Goal: Contribute content: Add original content to the website for others to see

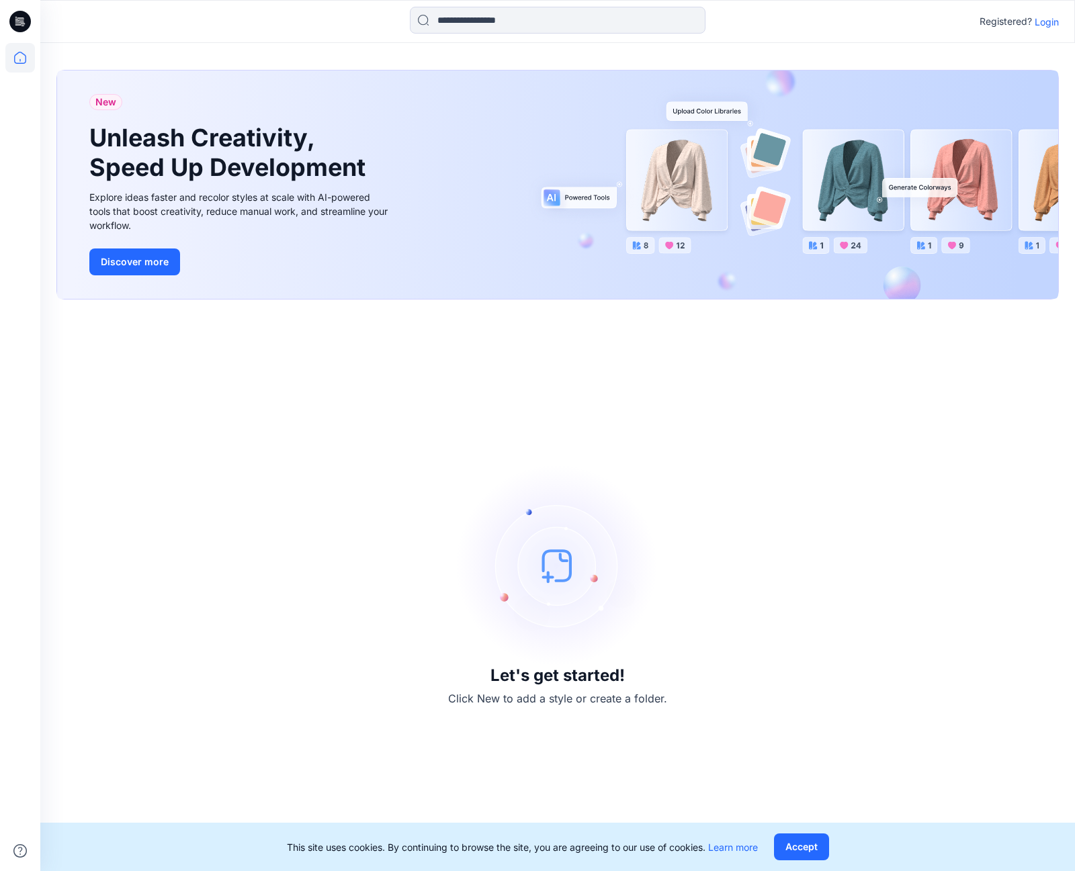
click at [1042, 21] on p "Login" at bounding box center [1047, 22] width 24 height 14
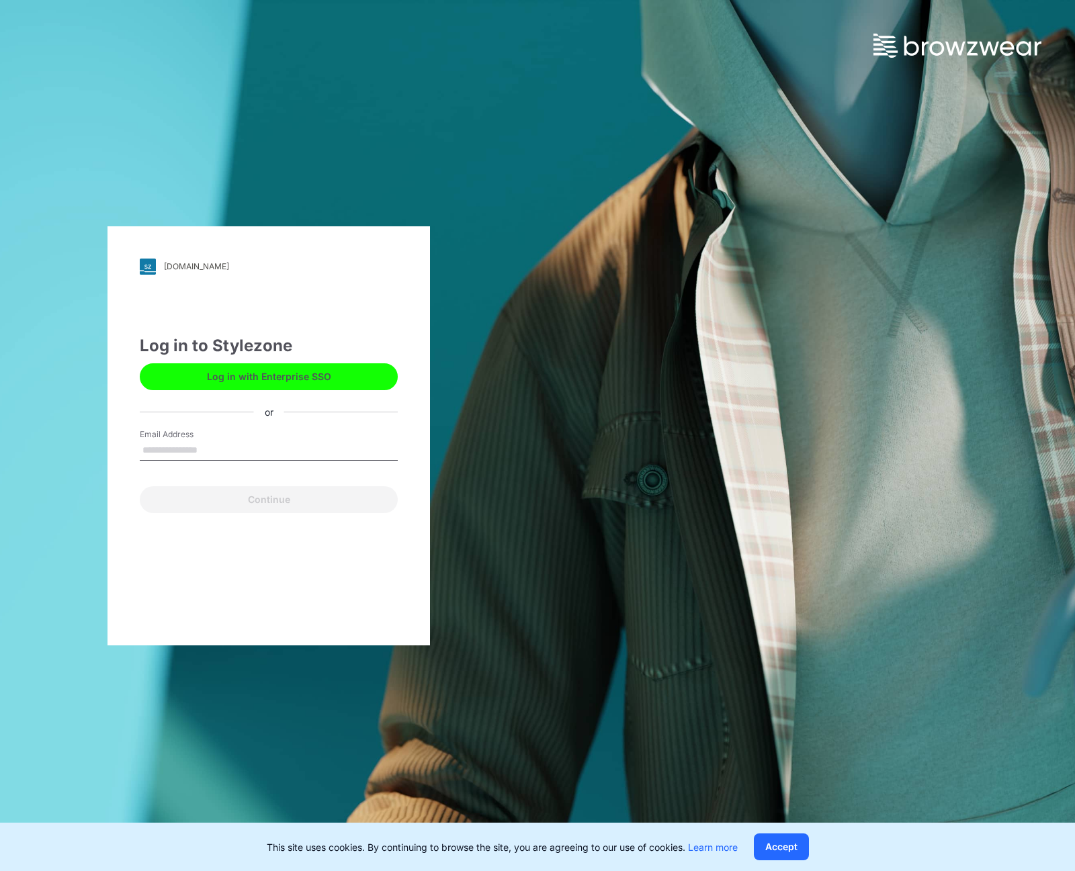
click at [185, 448] on input "Email Address" at bounding box center [269, 451] width 258 height 20
type input "**********"
click at [231, 496] on button "Continue" at bounding box center [269, 499] width 258 height 27
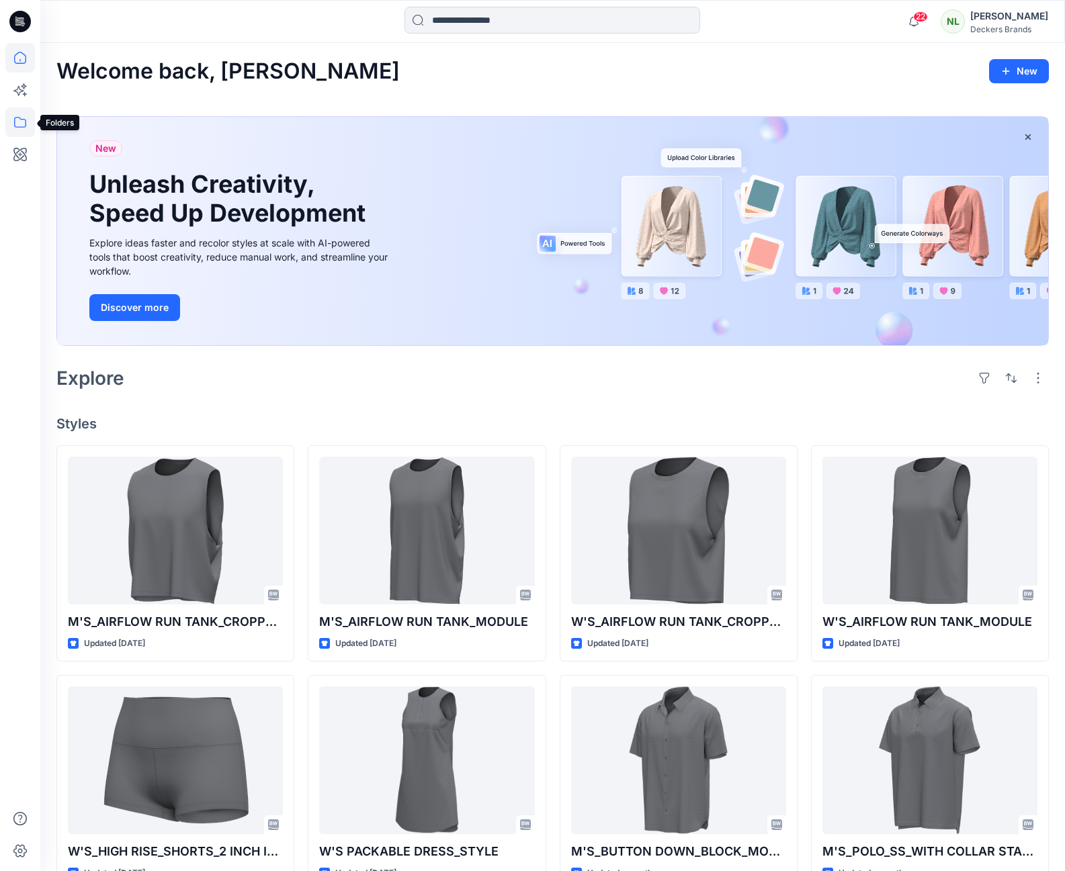
click at [18, 120] on icon at bounding box center [20, 122] width 30 height 30
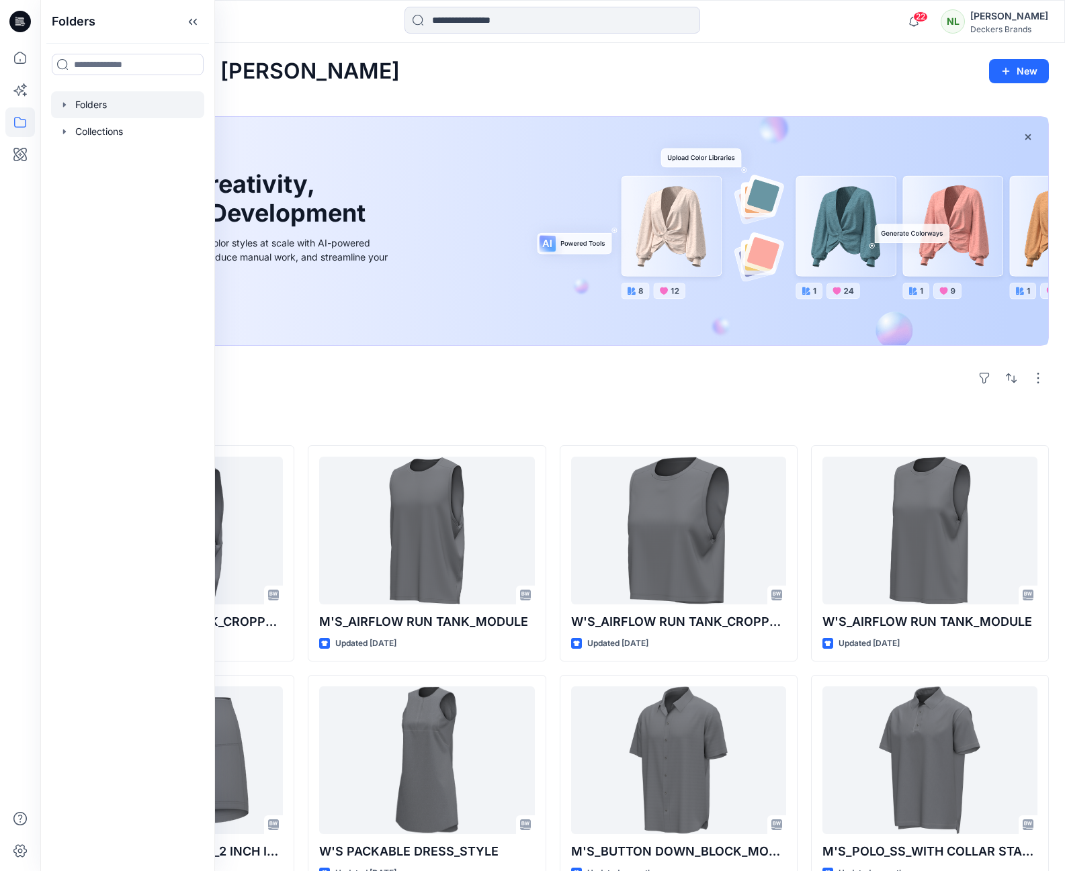
click at [75, 103] on div at bounding box center [127, 104] width 153 height 27
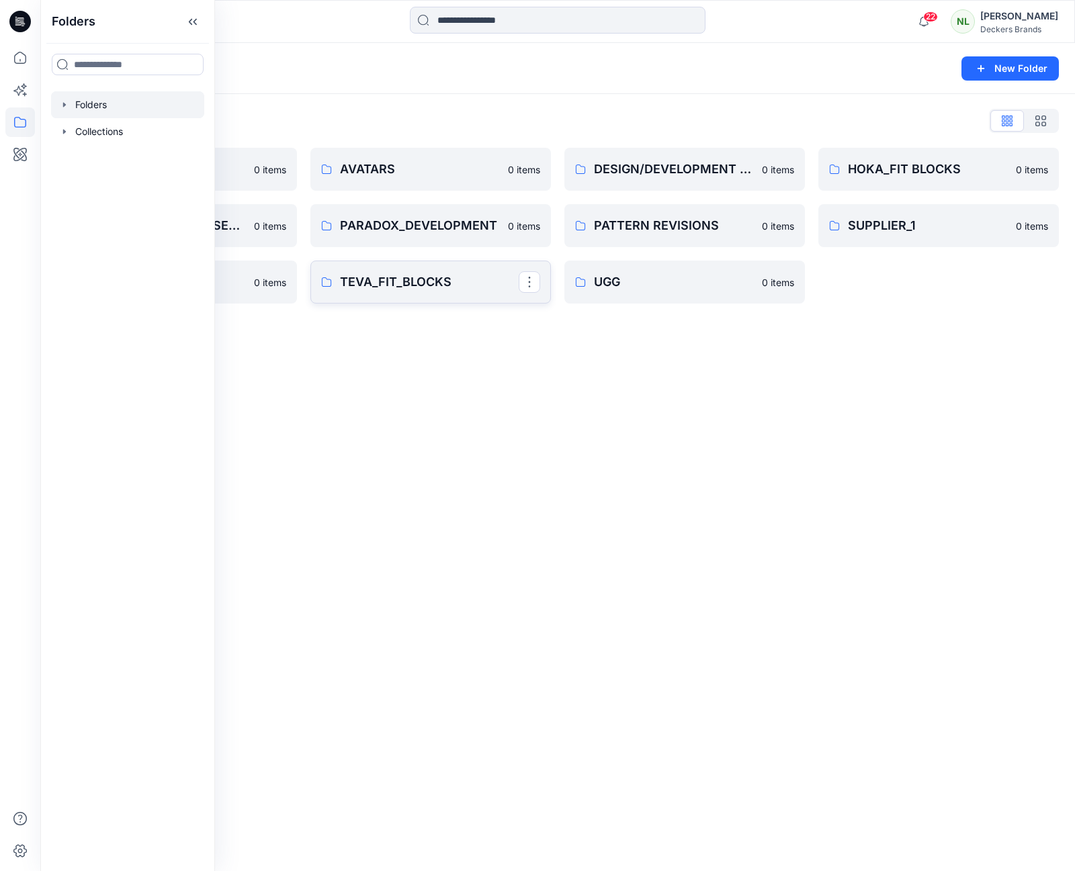
click at [414, 280] on p "TEVA_FIT_BLOCKS" at bounding box center [429, 282] width 179 height 19
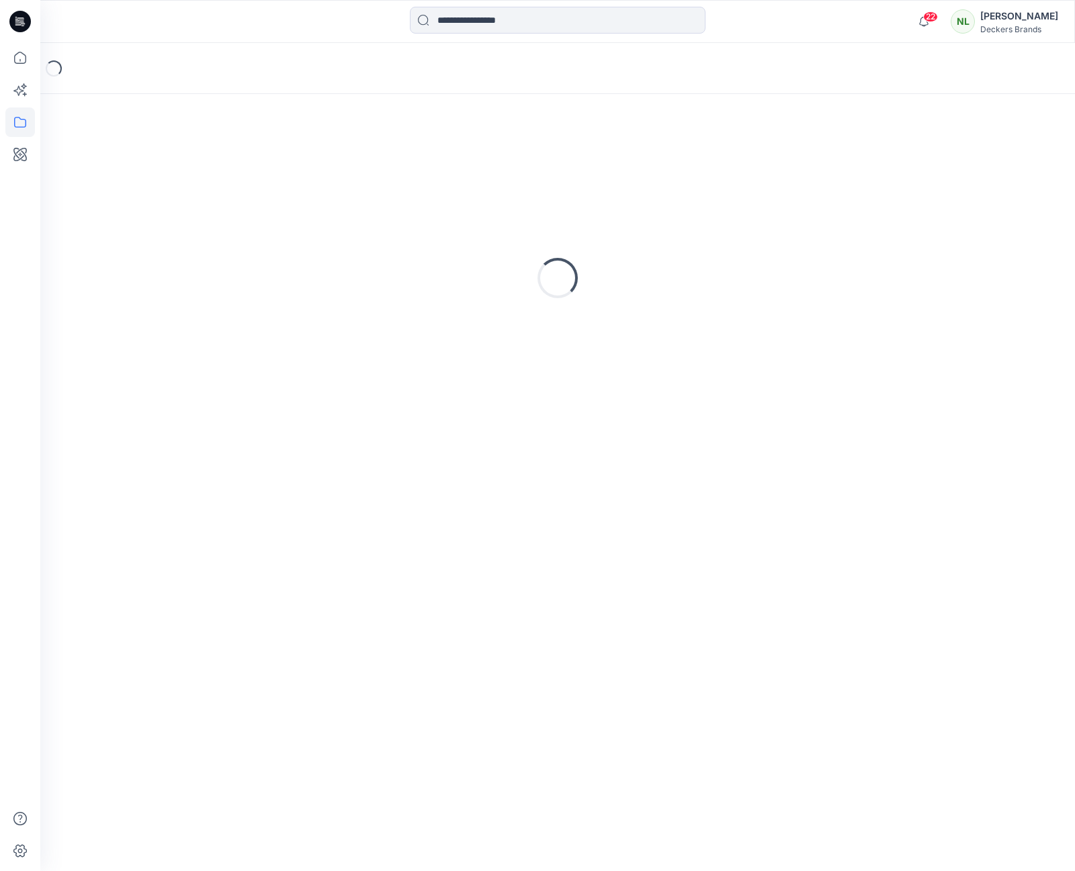
click at [414, 280] on div "Loading..." at bounding box center [557, 278] width 1002 height 336
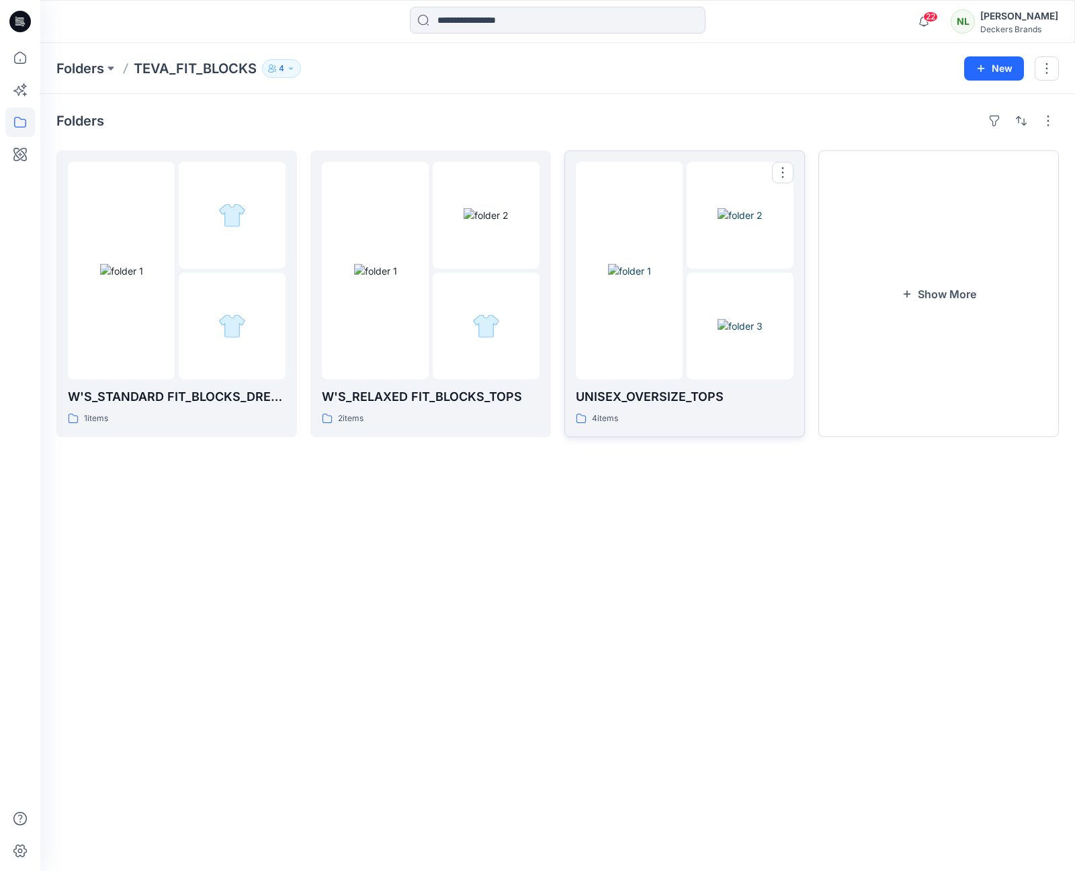
click at [622, 278] on img at bounding box center [629, 271] width 43 height 14
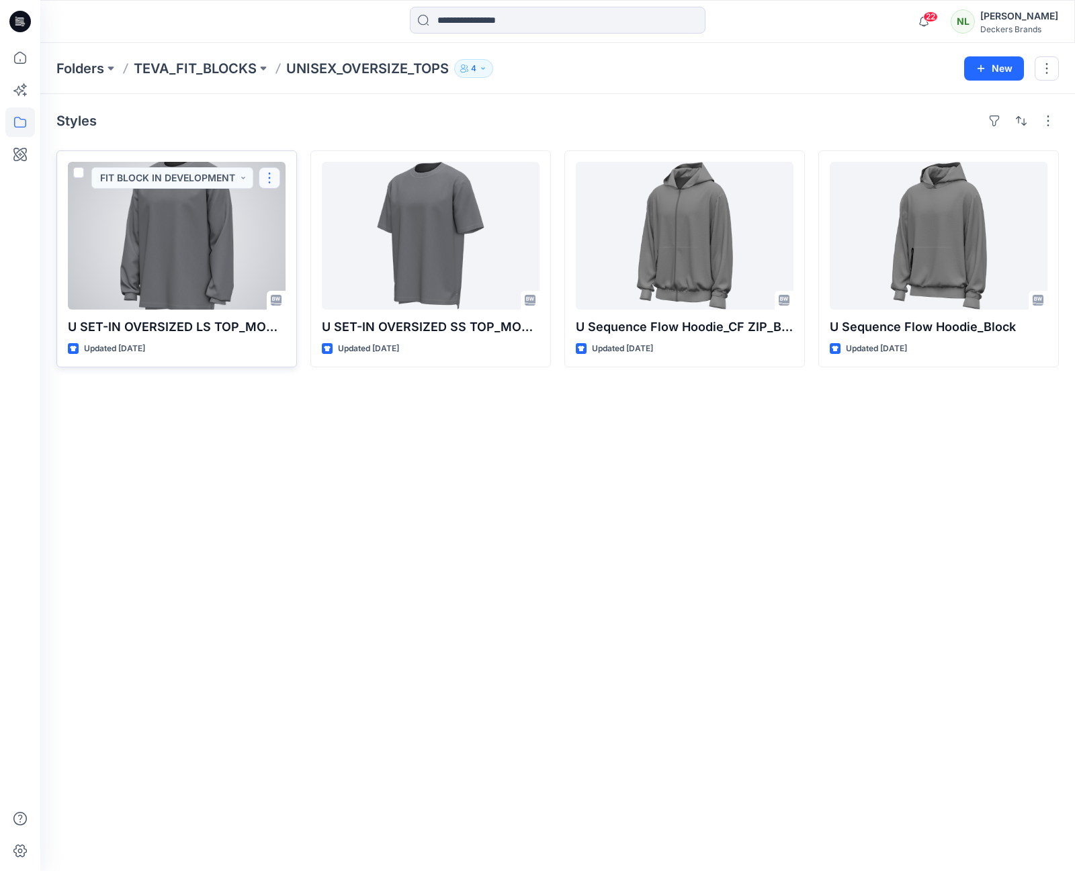
click at [277, 179] on button "button" at bounding box center [269, 177] width 21 height 21
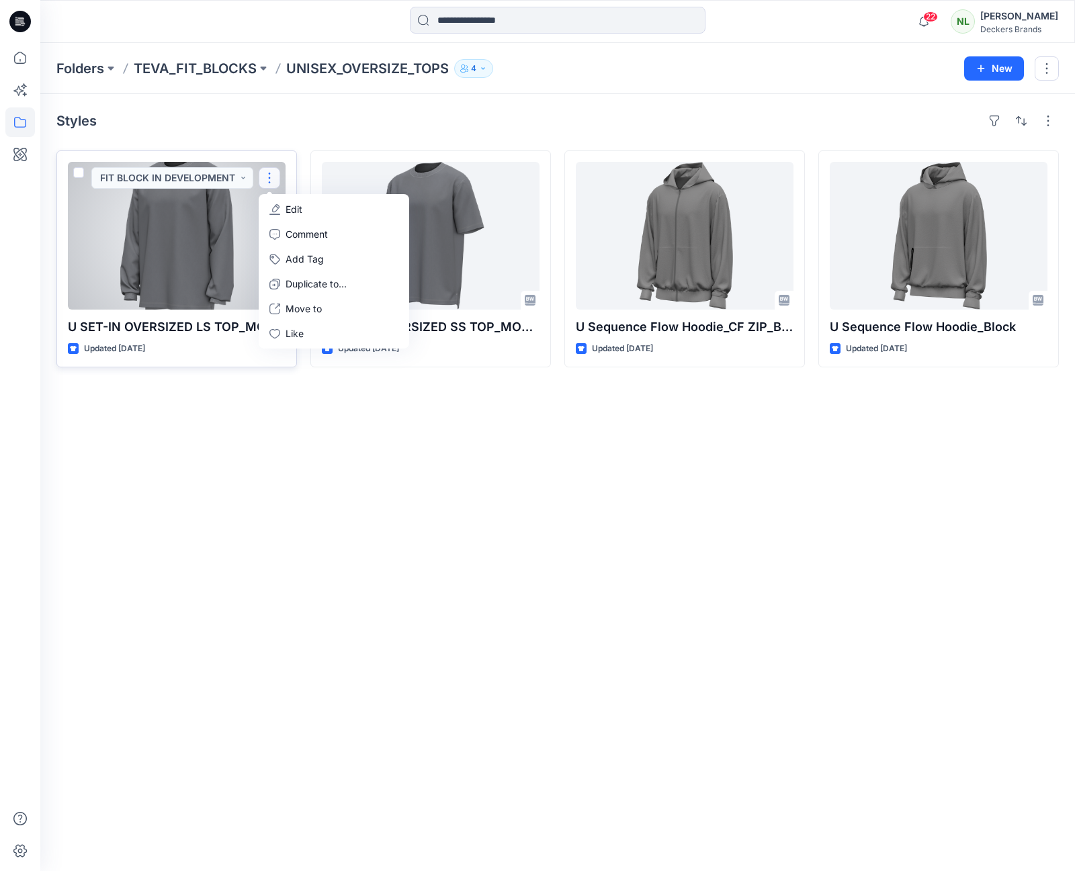
click at [298, 212] on p "Edit" at bounding box center [294, 209] width 17 height 14
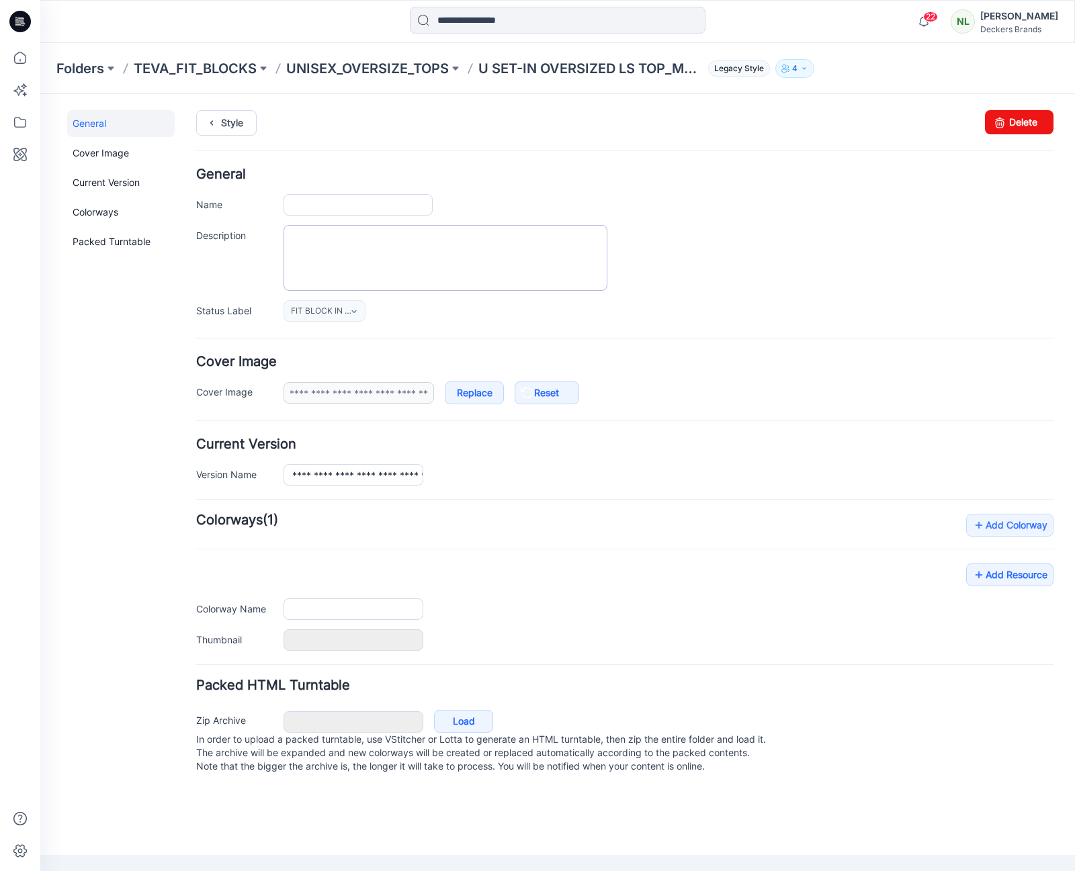
type input "**********"
type input "******"
type input "**********"
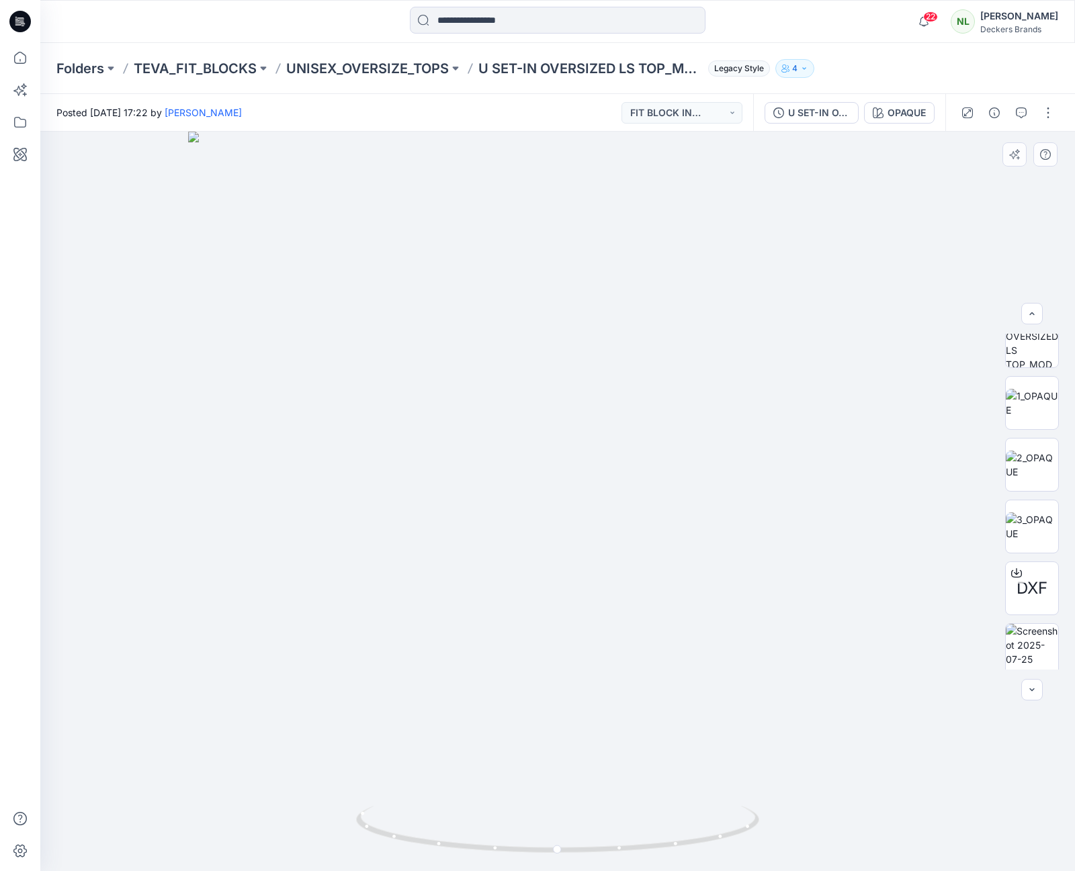
scroll to position [89, 0]
click at [1051, 114] on button "button" at bounding box center [1047, 112] width 21 height 21
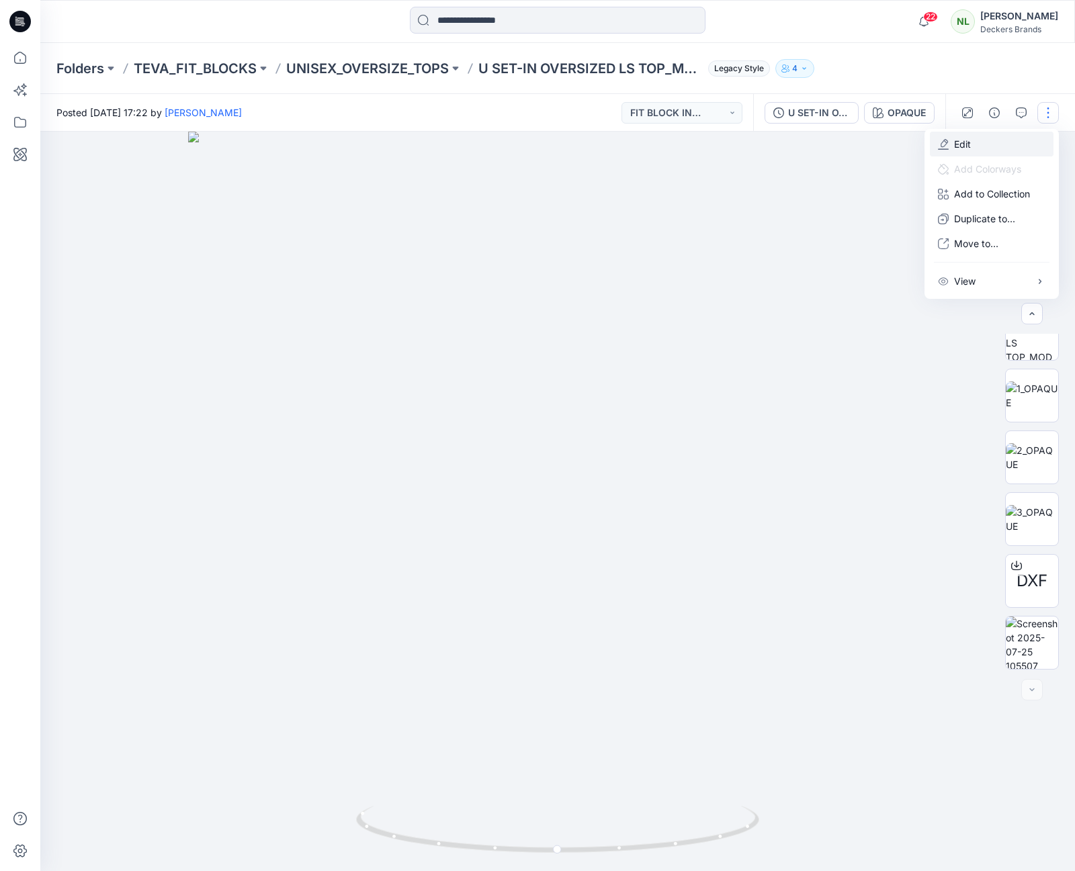
click at [963, 144] on p "Edit" at bounding box center [962, 144] width 17 height 14
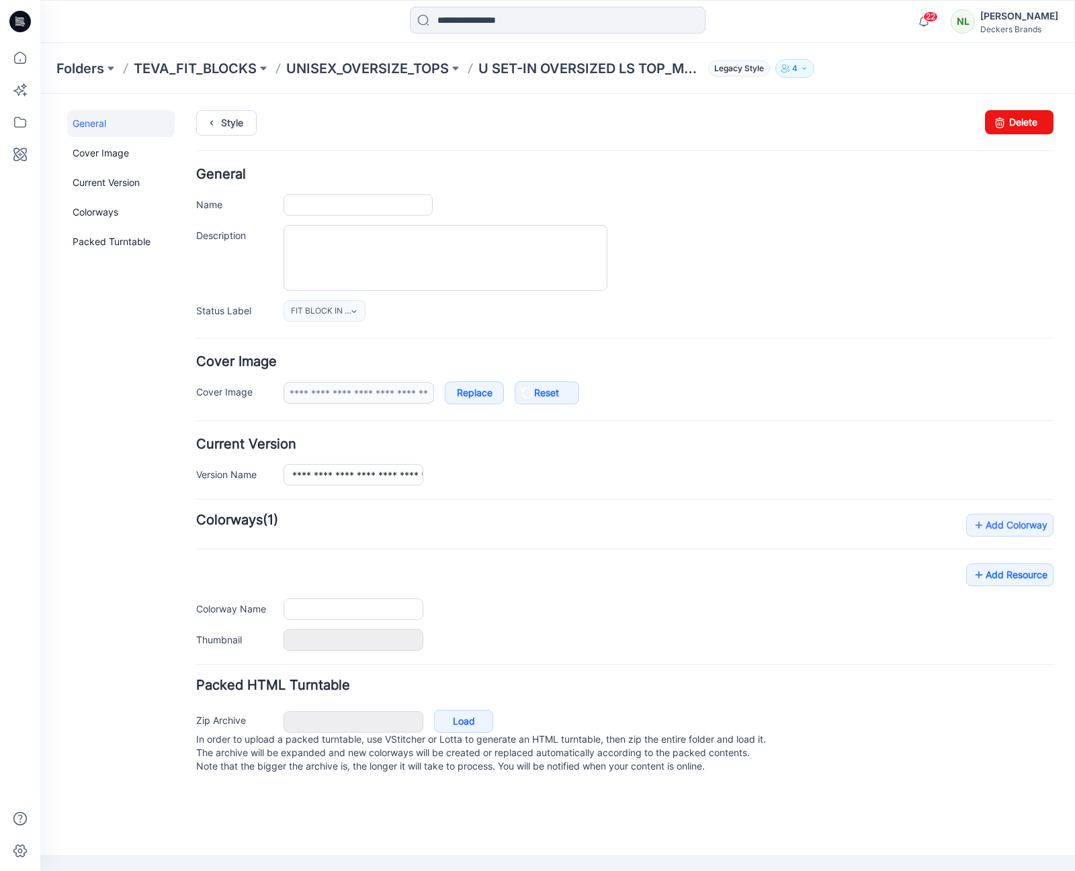
type input "**********"
type input "******"
type input "**********"
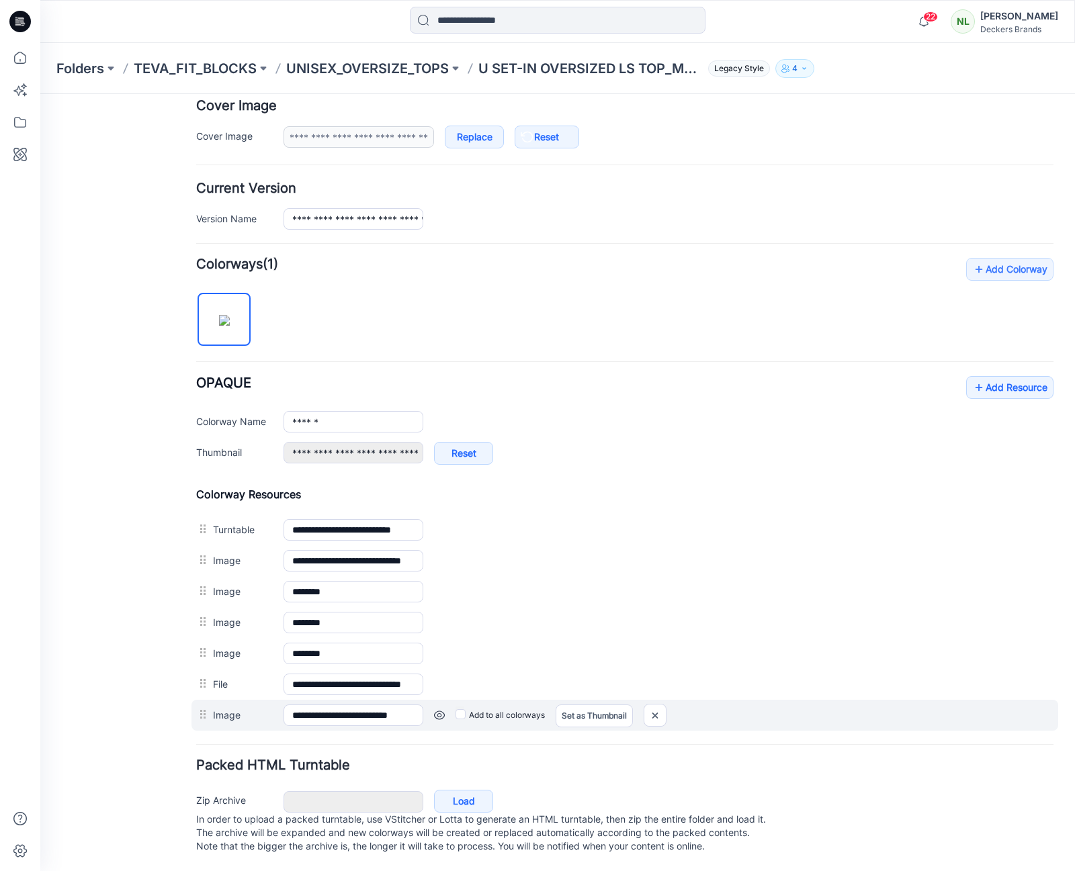
scroll to position [258, 0]
drag, startPoint x: 656, startPoint y: 715, endPoint x: 636, endPoint y: 181, distance: 534.5
click at [656, 715] on img at bounding box center [654, 716] width 21 height 22
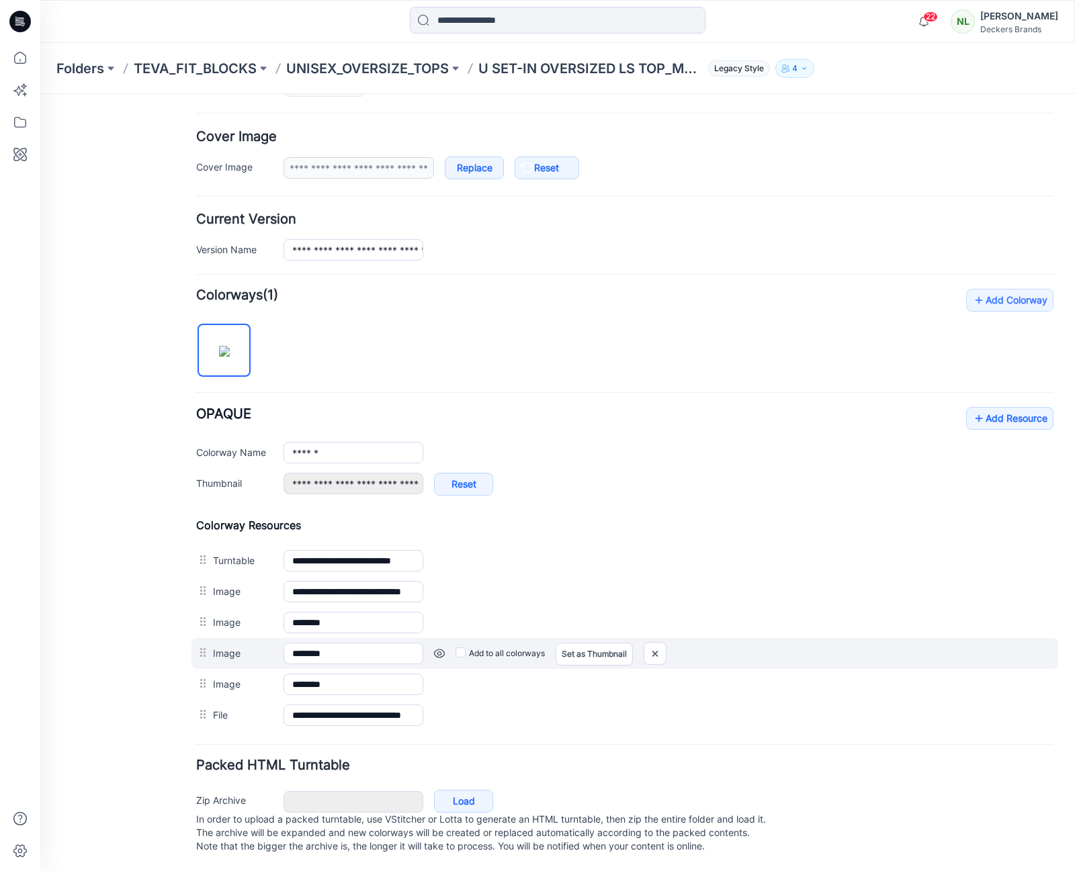
scroll to position [238, 0]
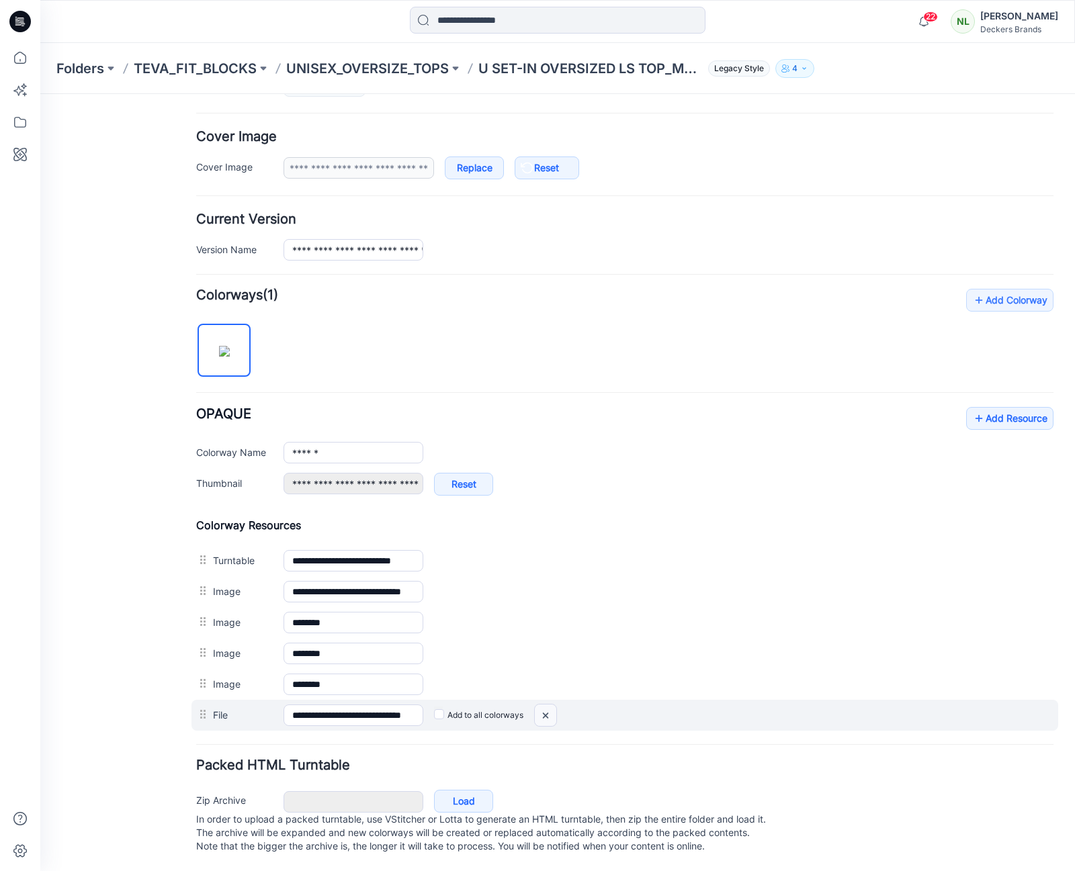
click at [545, 705] on img at bounding box center [545, 716] width 21 height 22
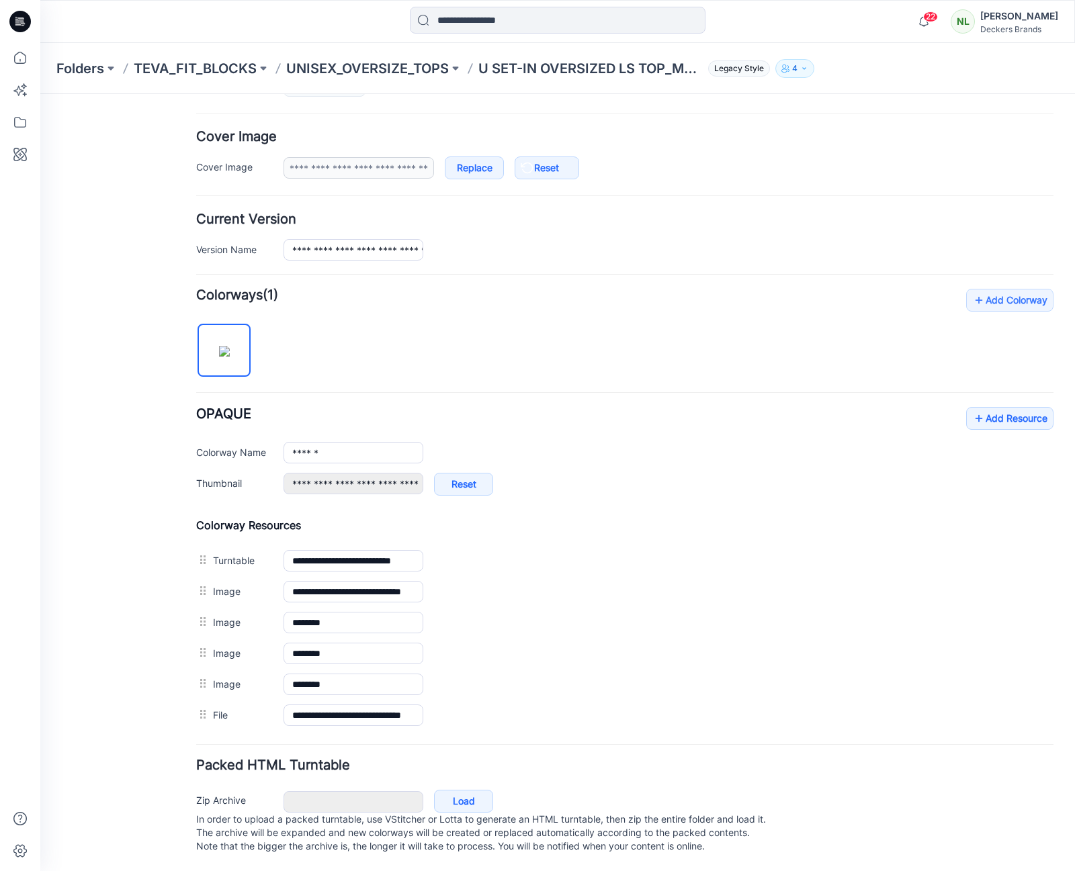
scroll to position [208, 0]
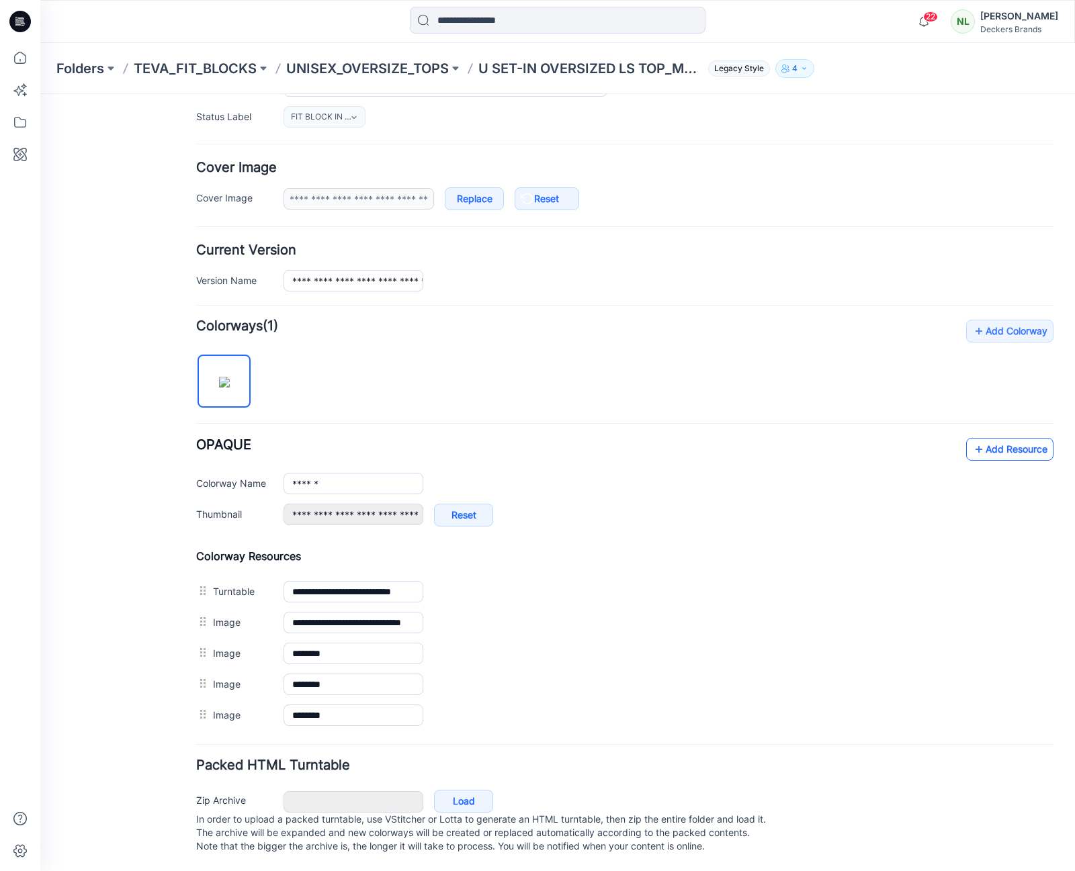
click at [984, 438] on link "Add Resource" at bounding box center [1009, 449] width 87 height 23
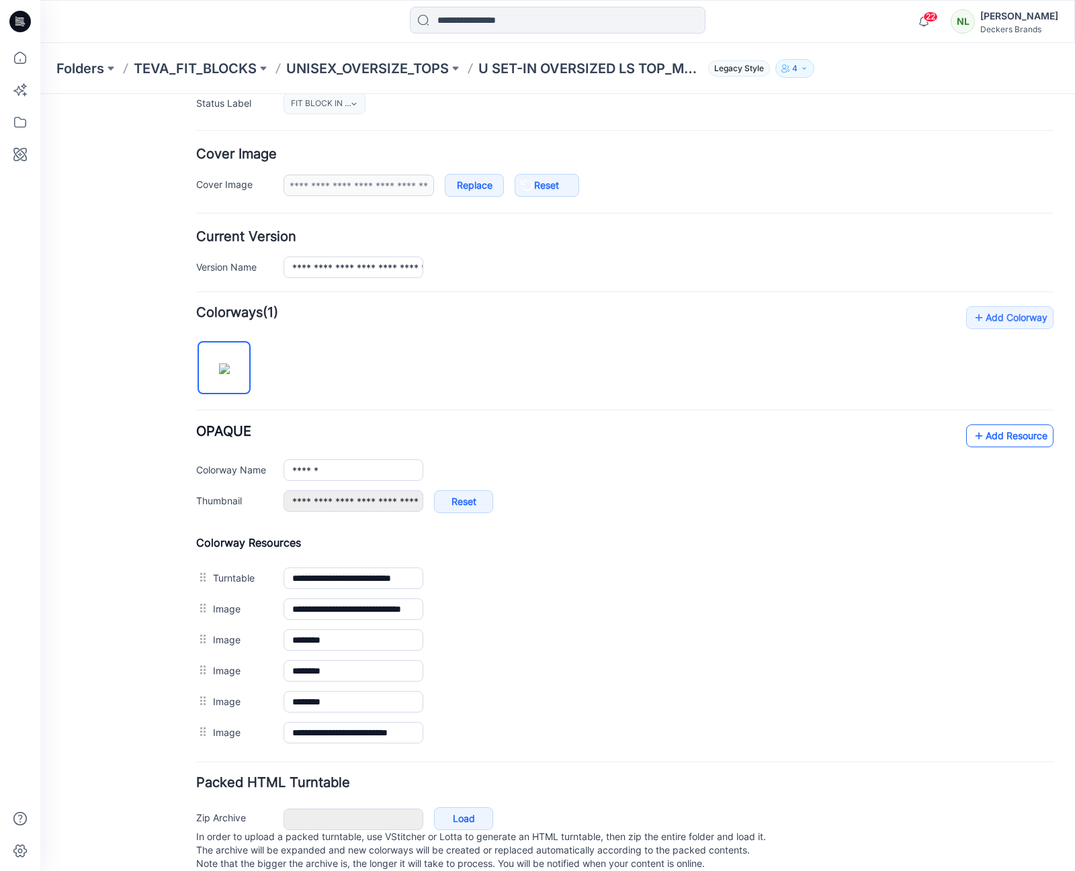
click at [1019, 432] on link "Add Resource" at bounding box center [1009, 436] width 87 height 23
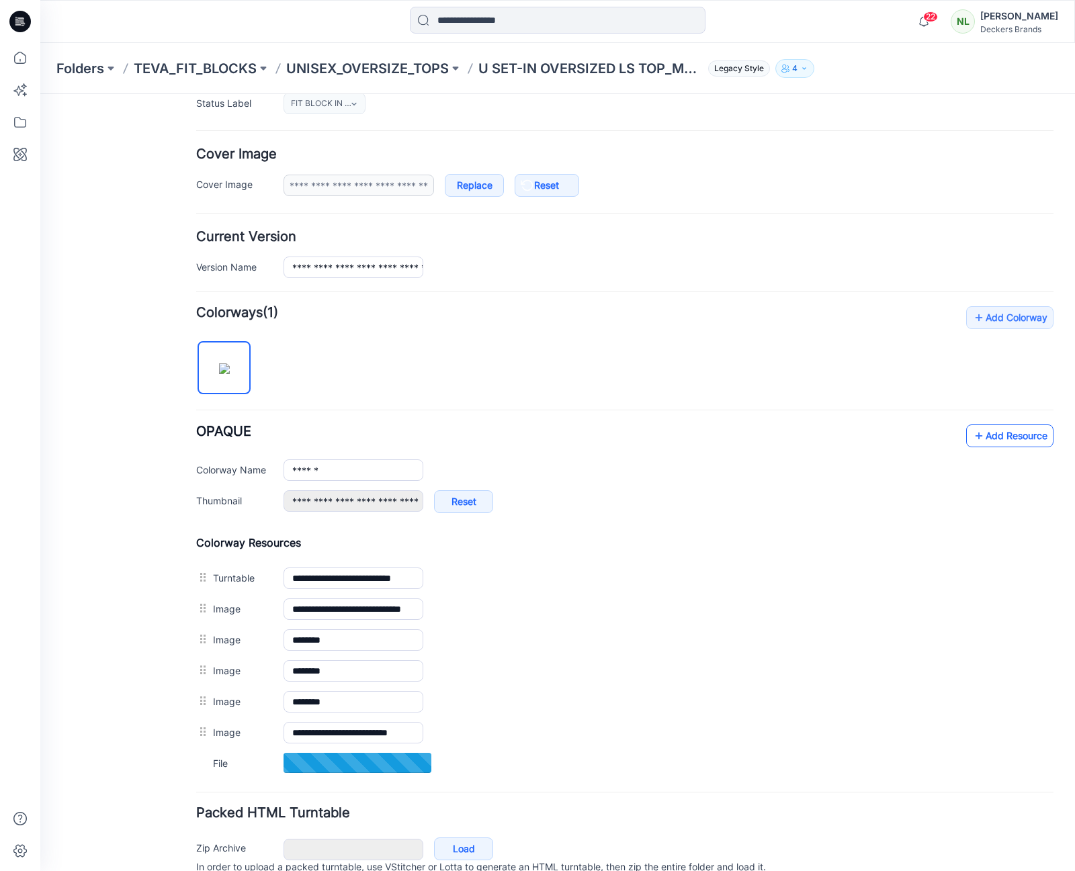
click at [990, 439] on link "Add Resource" at bounding box center [1009, 436] width 87 height 23
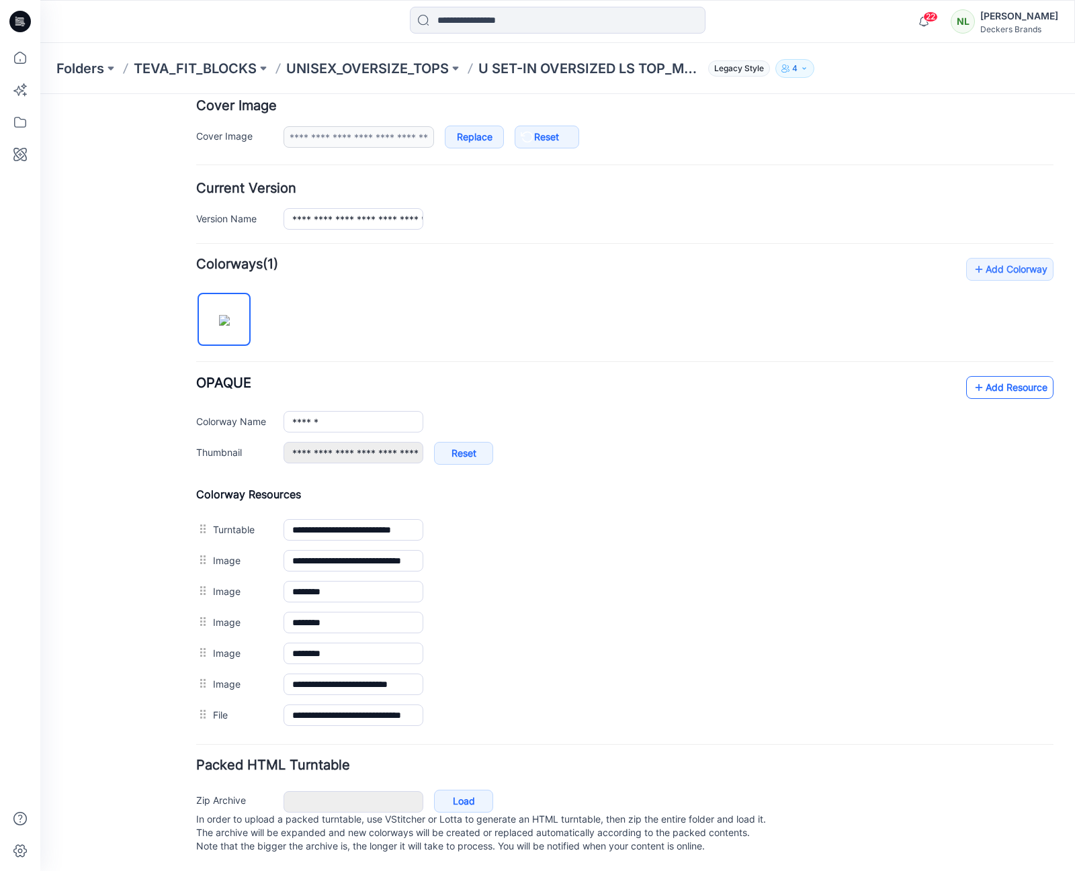
click at [998, 376] on link "Add Resource" at bounding box center [1009, 387] width 87 height 23
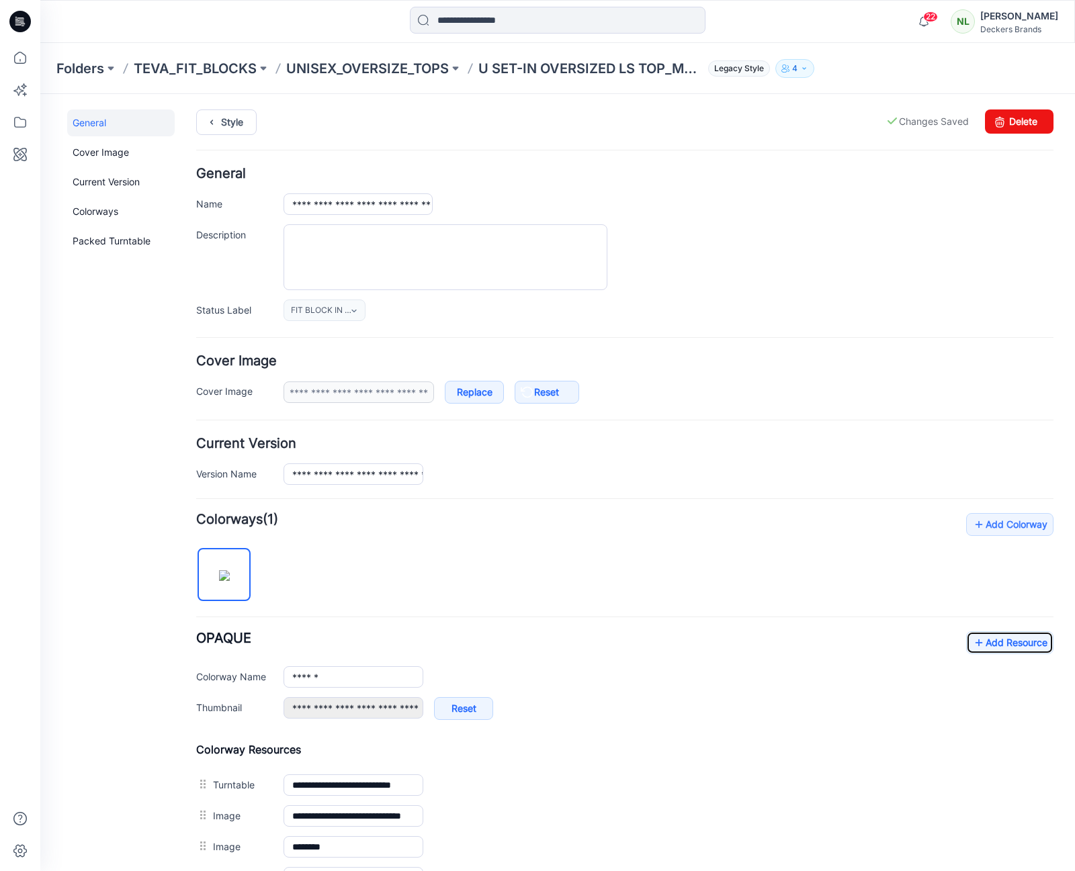
scroll to position [0, 0]
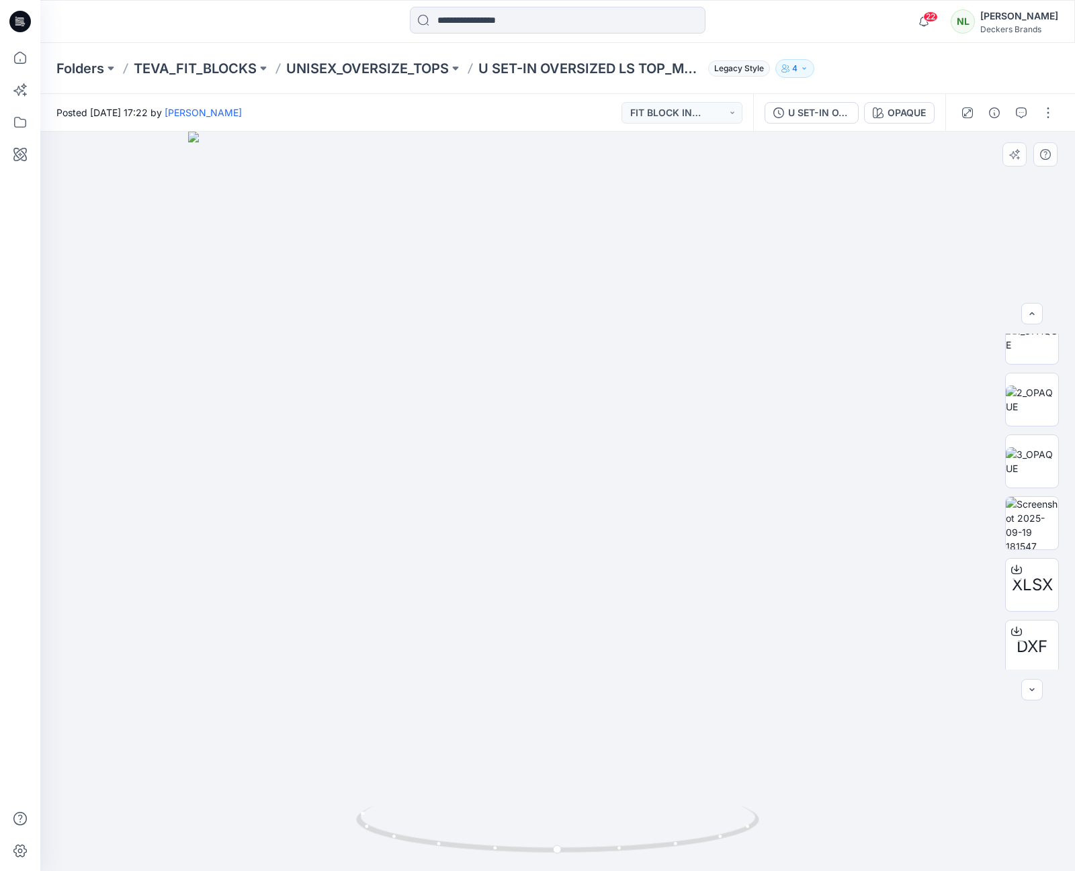
scroll to position [150, 0]
click at [1021, 520] on img at bounding box center [1032, 519] width 52 height 52
click at [349, 67] on p "UNISEX_OVERSIZE_TOPS" at bounding box center [367, 68] width 163 height 19
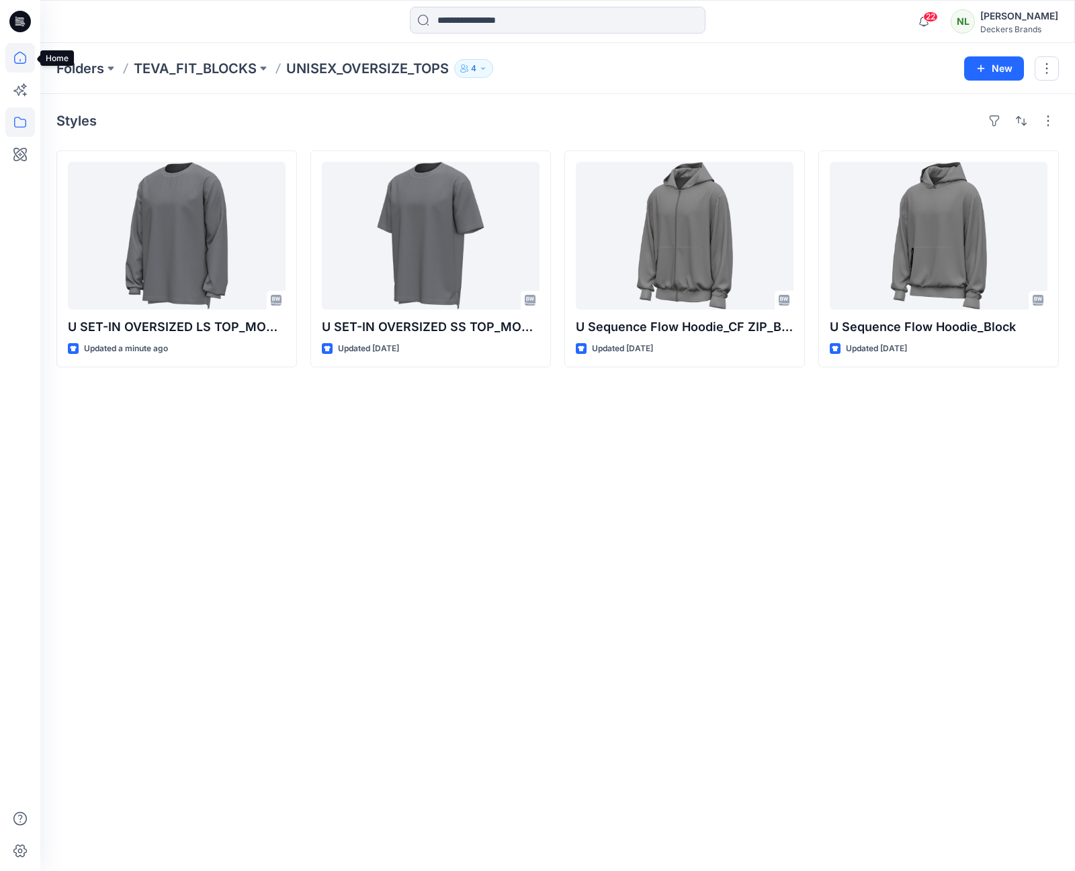
click at [22, 66] on icon at bounding box center [20, 58] width 30 height 30
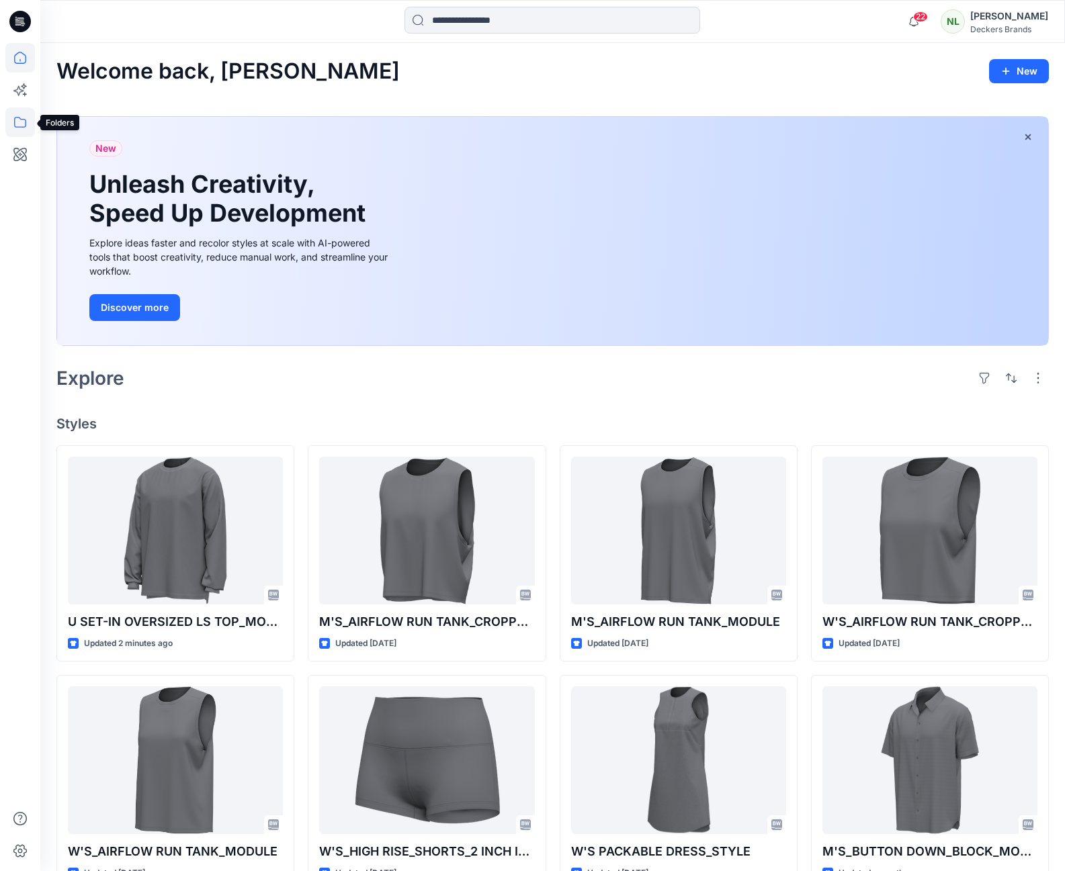
click at [17, 122] on icon at bounding box center [20, 122] width 30 height 30
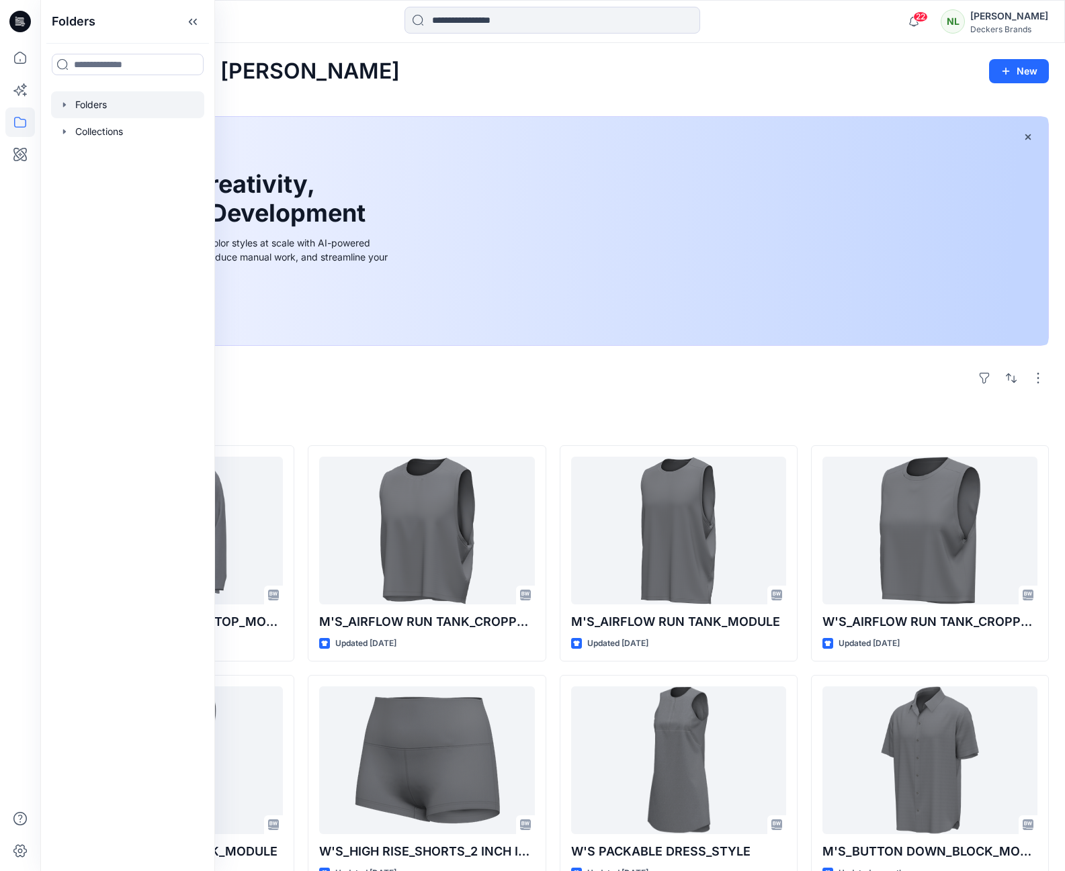
click at [75, 101] on div at bounding box center [127, 104] width 153 height 27
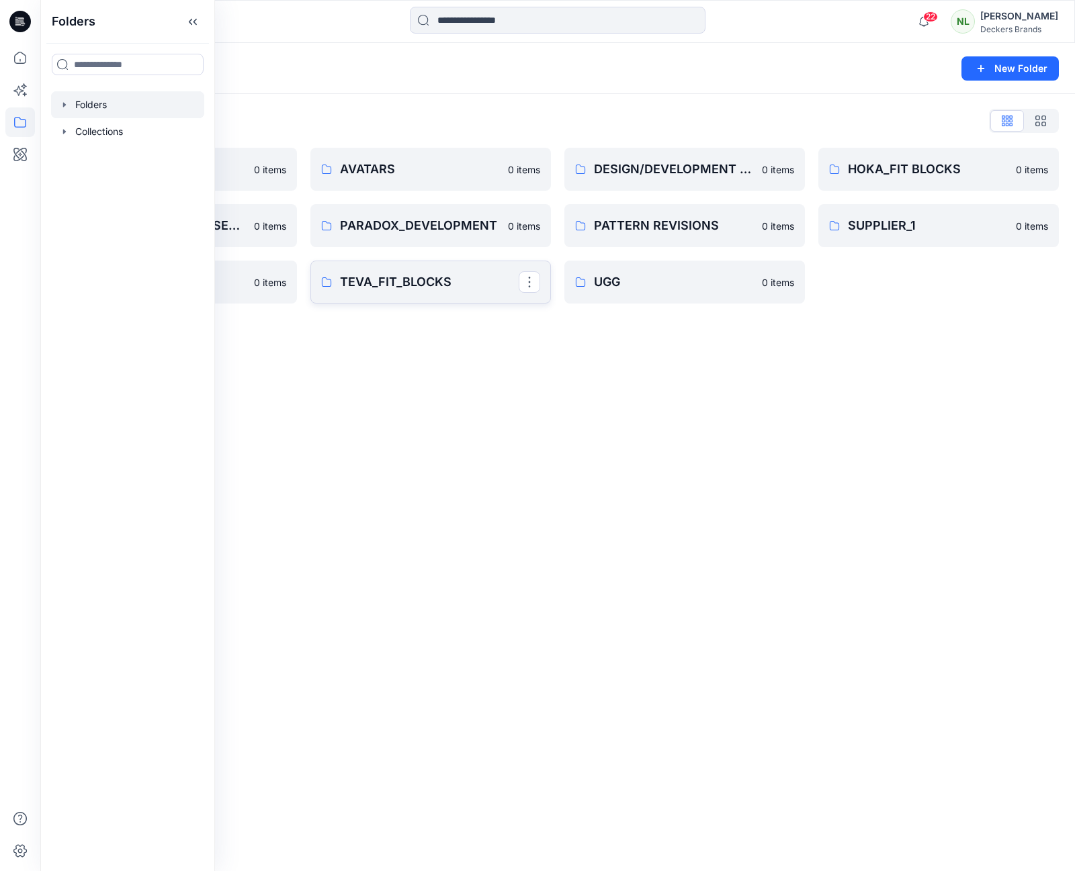
click at [444, 285] on p "TEVA_FIT_BLOCKS" at bounding box center [429, 282] width 179 height 19
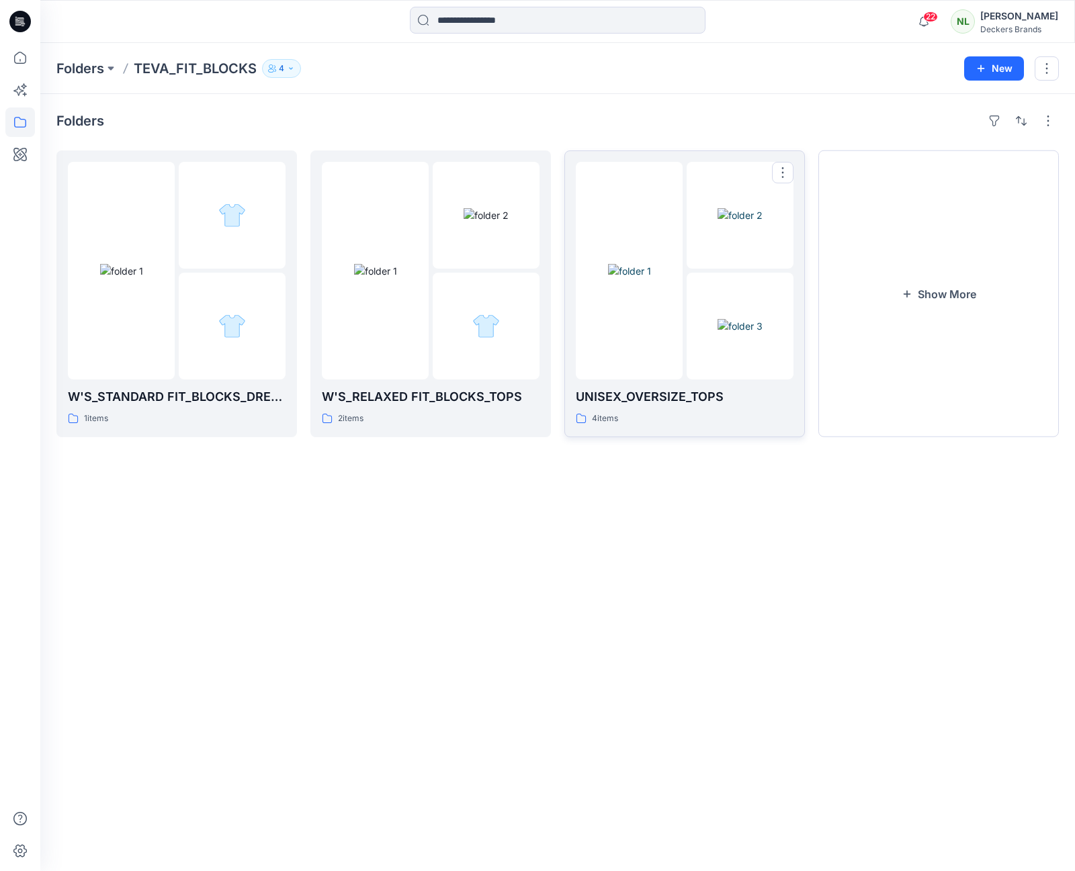
click at [666, 359] on div at bounding box center [629, 271] width 107 height 218
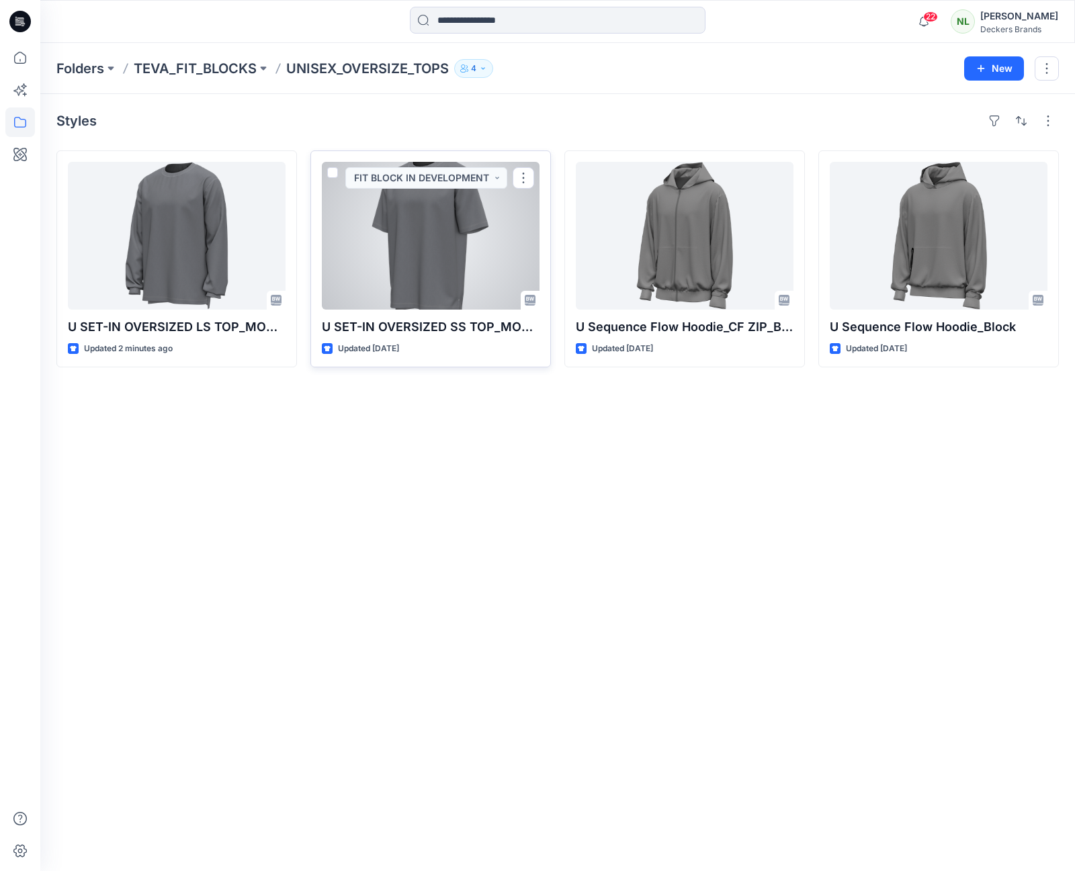
click at [489, 278] on div at bounding box center [431, 236] width 218 height 148
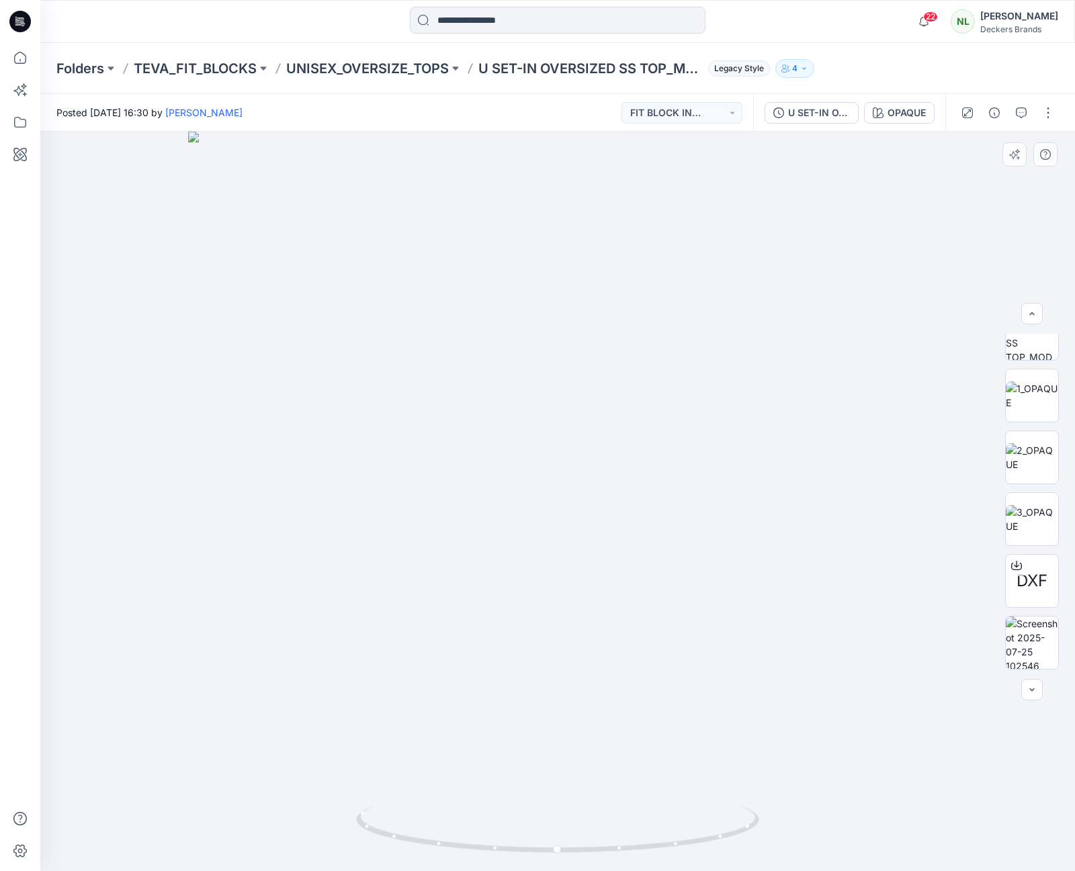
scroll to position [61, 0]
click at [1046, 114] on button "button" at bounding box center [1047, 112] width 21 height 21
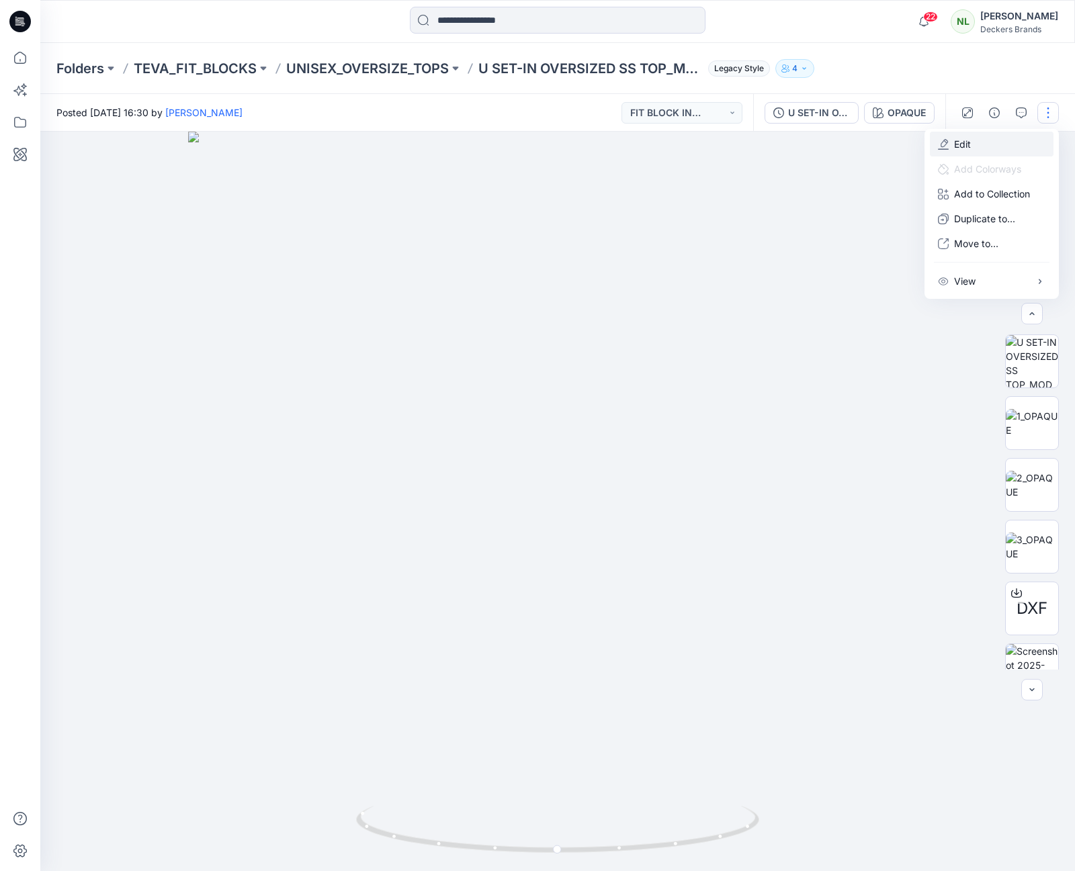
click at [964, 148] on p "Edit" at bounding box center [962, 144] width 17 height 14
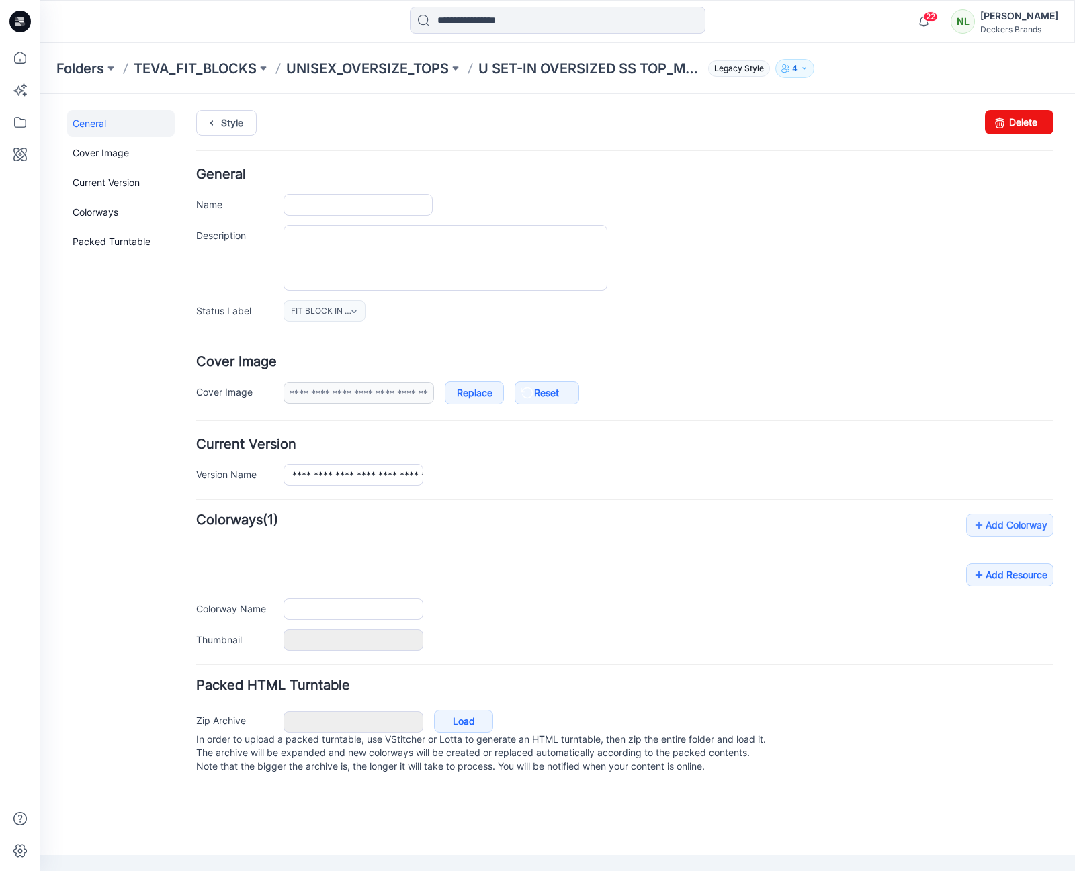
type input "**********"
type input "******"
type input "**********"
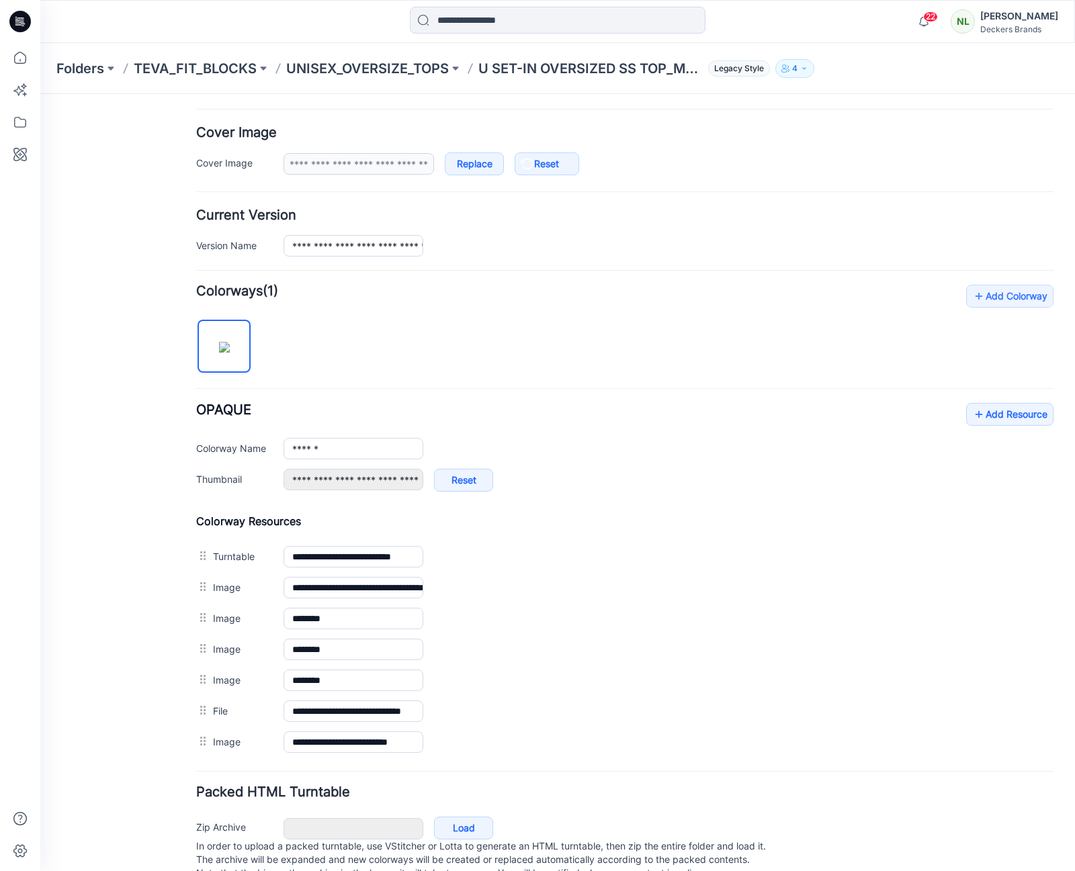
scroll to position [236, 0]
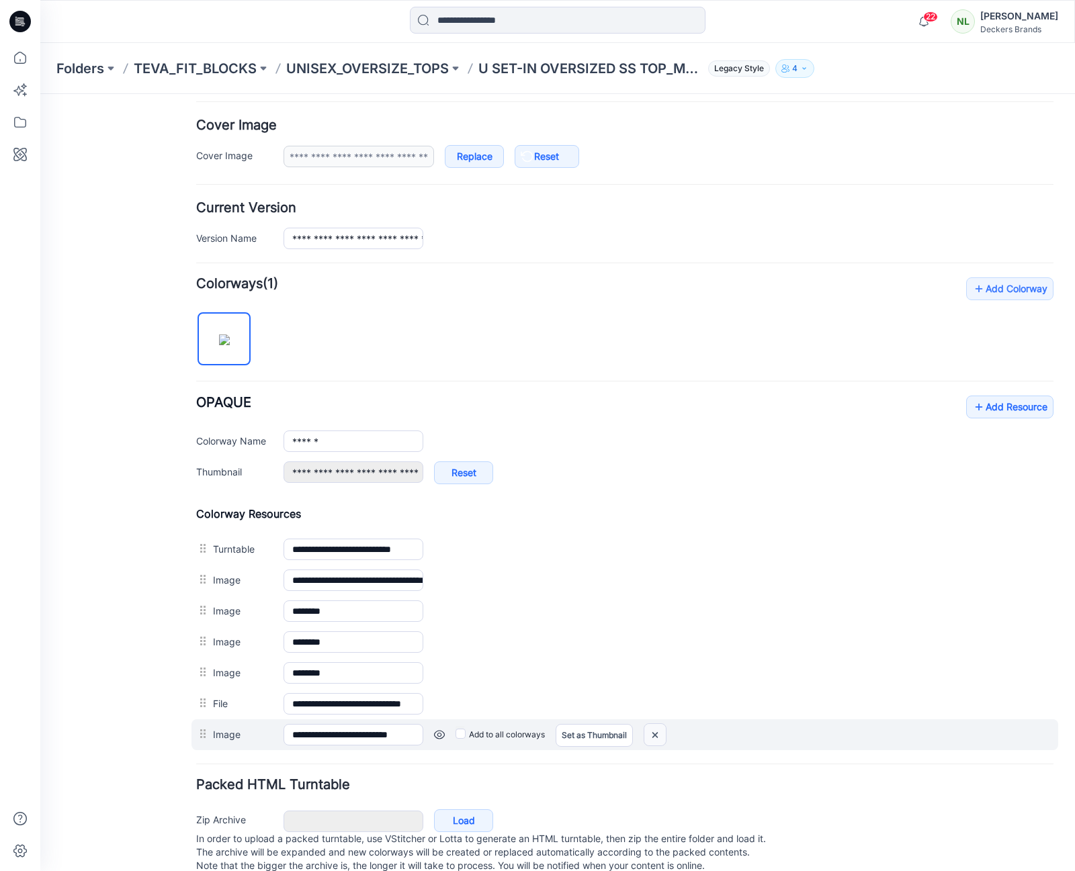
click at [657, 735] on img at bounding box center [654, 735] width 21 height 22
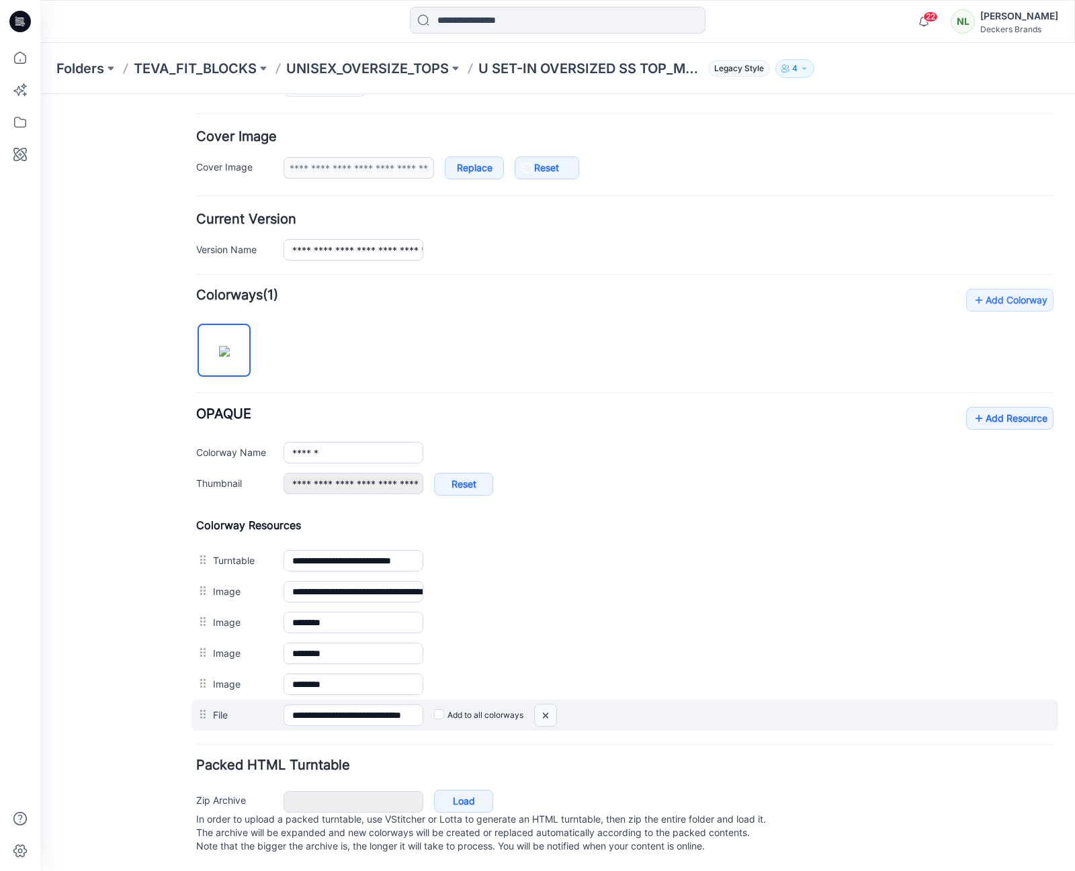
click at [553, 705] on img at bounding box center [545, 716] width 21 height 22
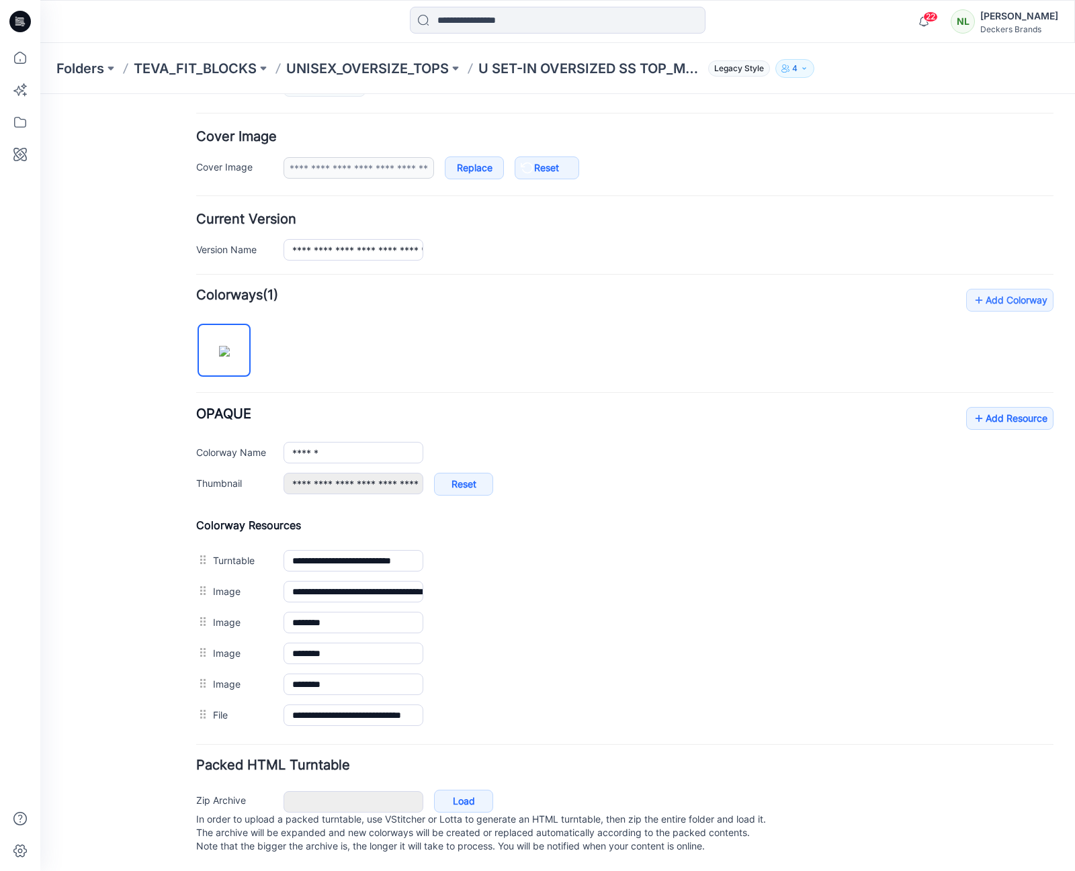
scroll to position [208, 0]
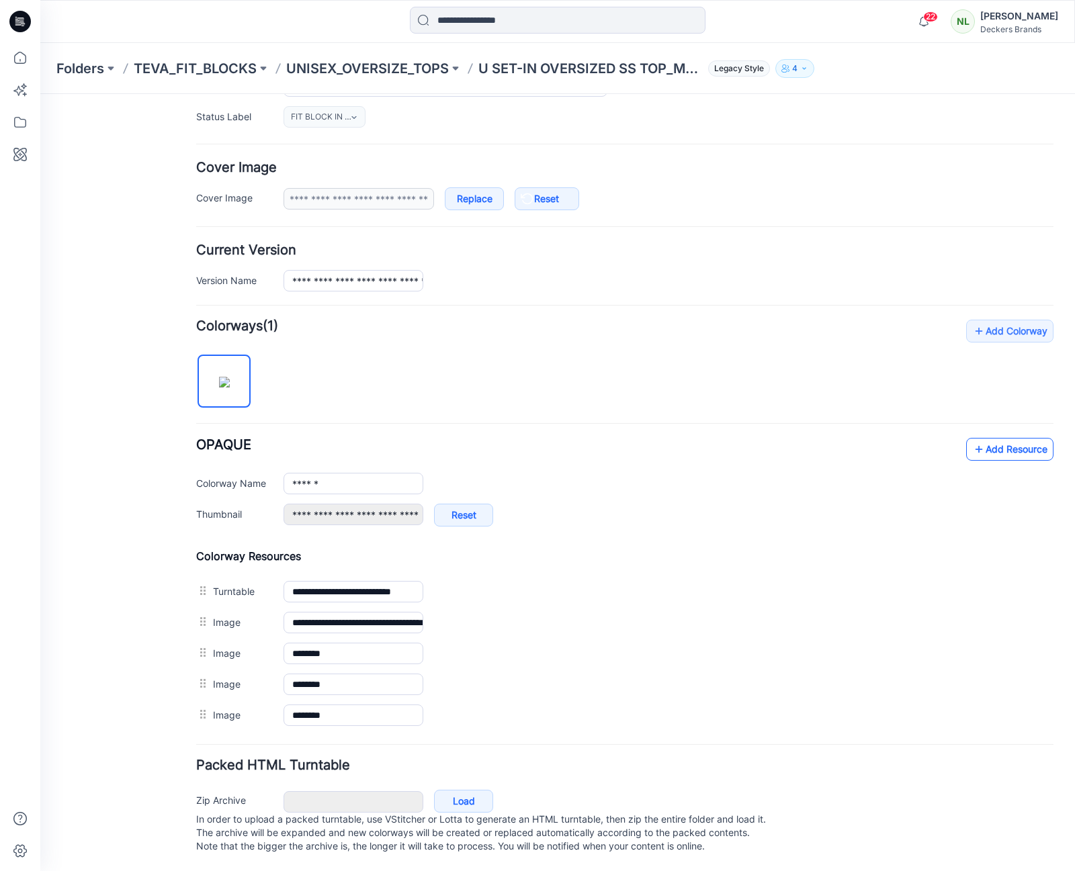
click at [1025, 438] on link "Add Resource" at bounding box center [1009, 449] width 87 height 23
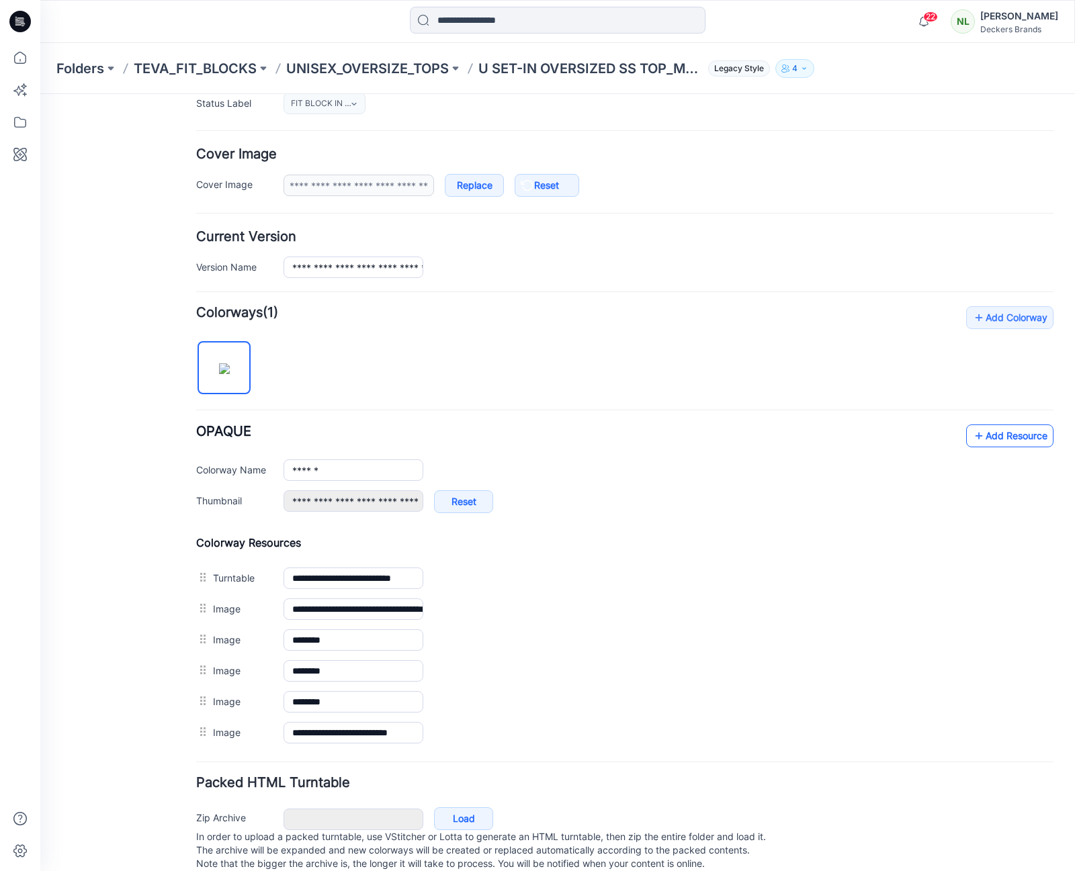
click at [990, 437] on link "Add Resource" at bounding box center [1009, 436] width 87 height 23
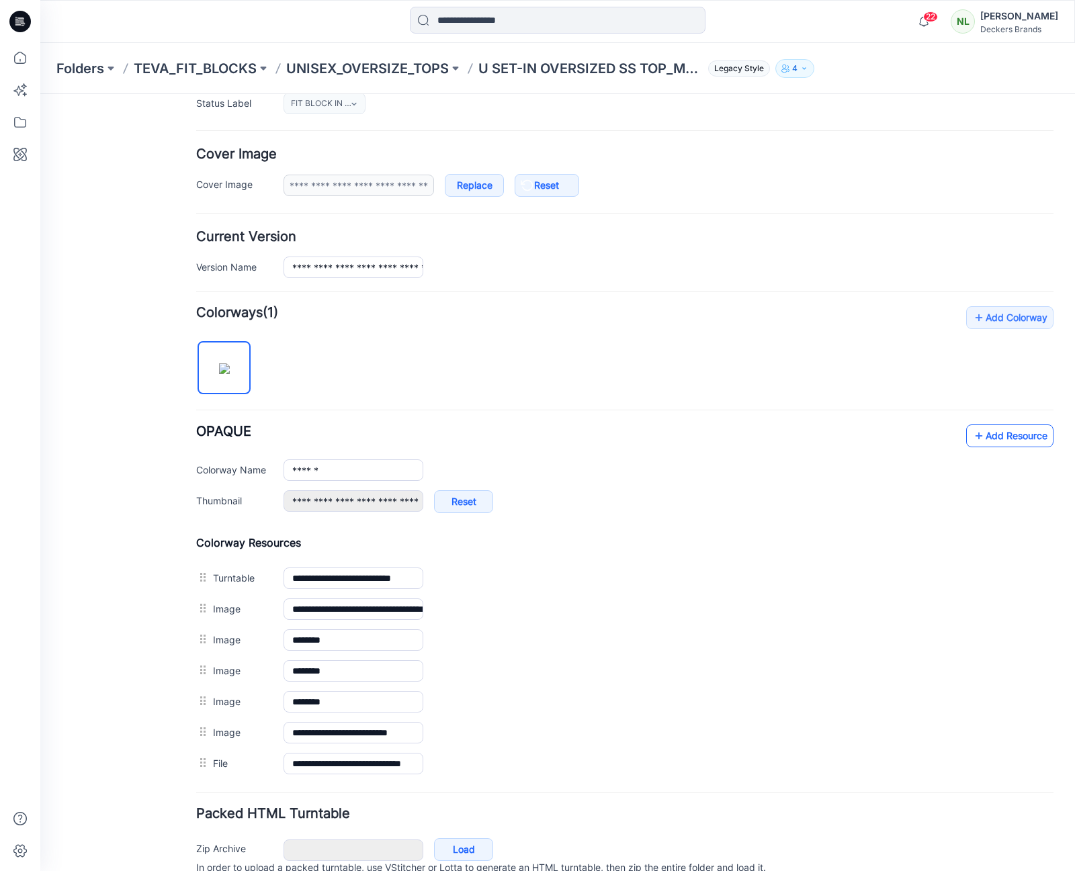
click at [982, 437] on link "Add Resource" at bounding box center [1009, 436] width 87 height 23
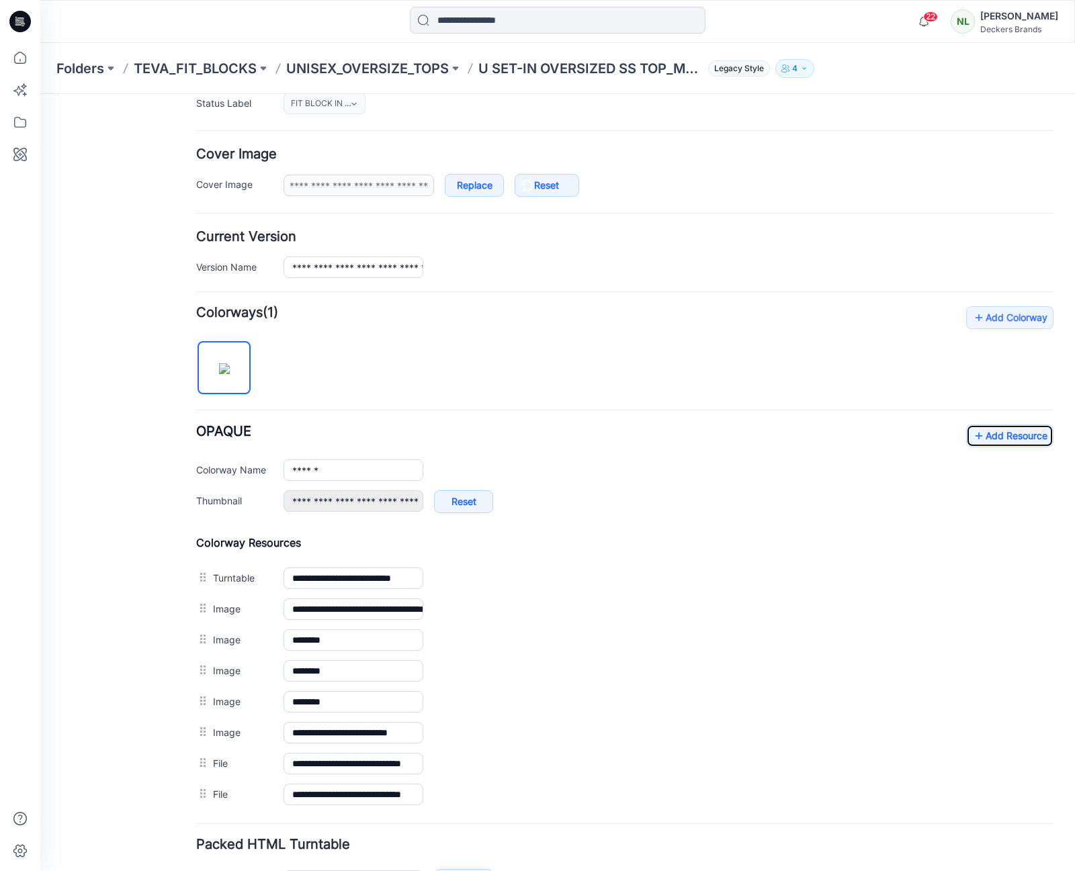
scroll to position [0, 0]
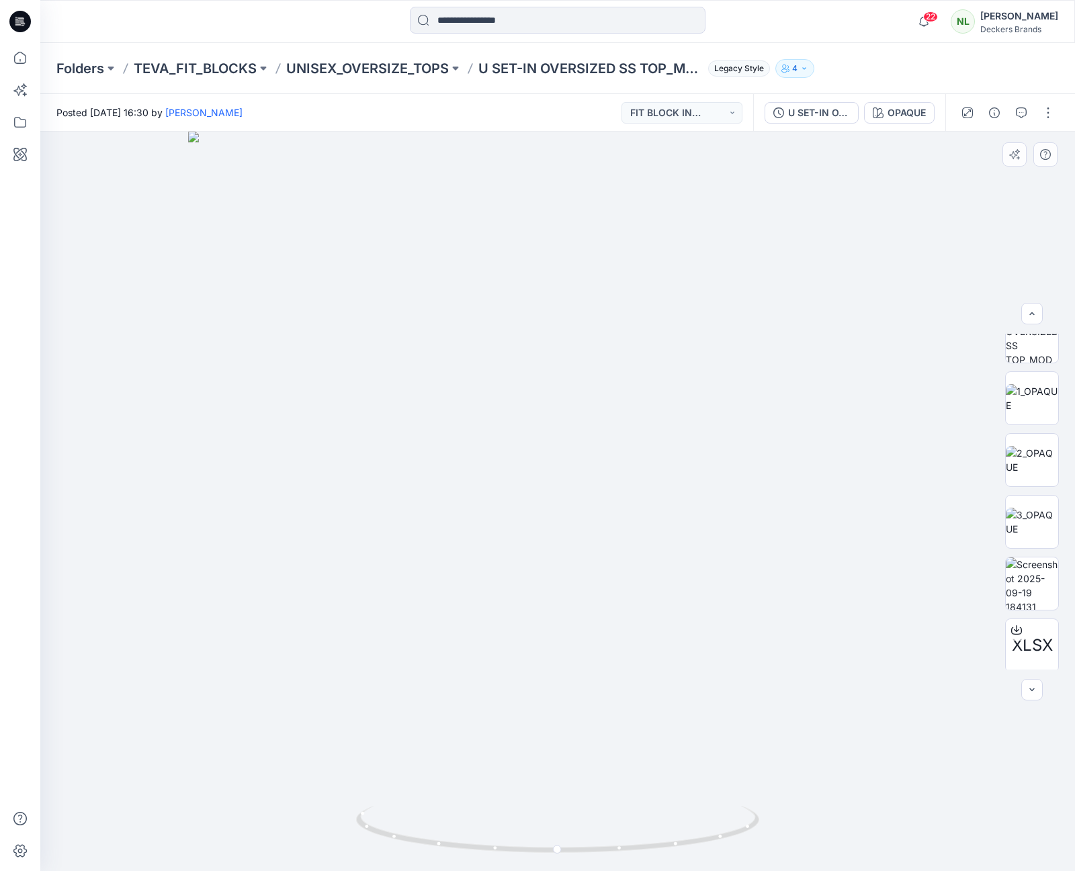
scroll to position [88, 0]
click at [1025, 582] on img at bounding box center [1032, 582] width 52 height 52
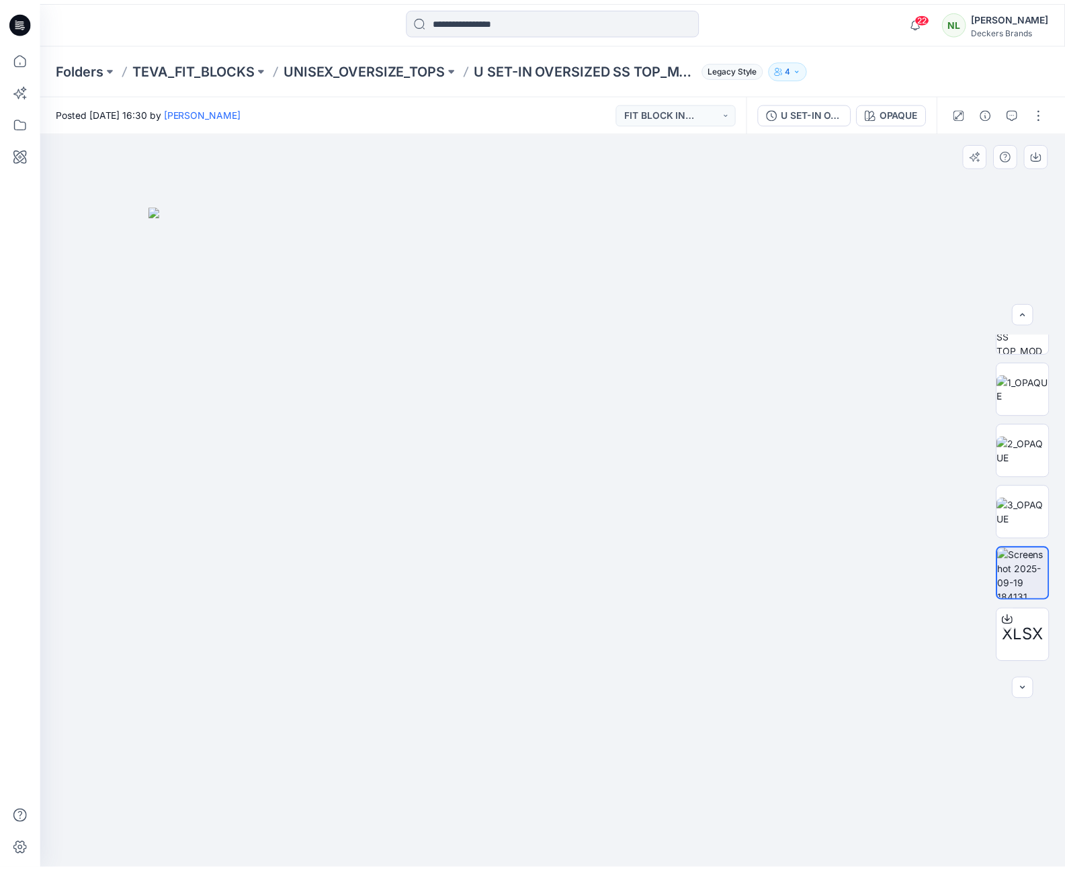
scroll to position [91, 0]
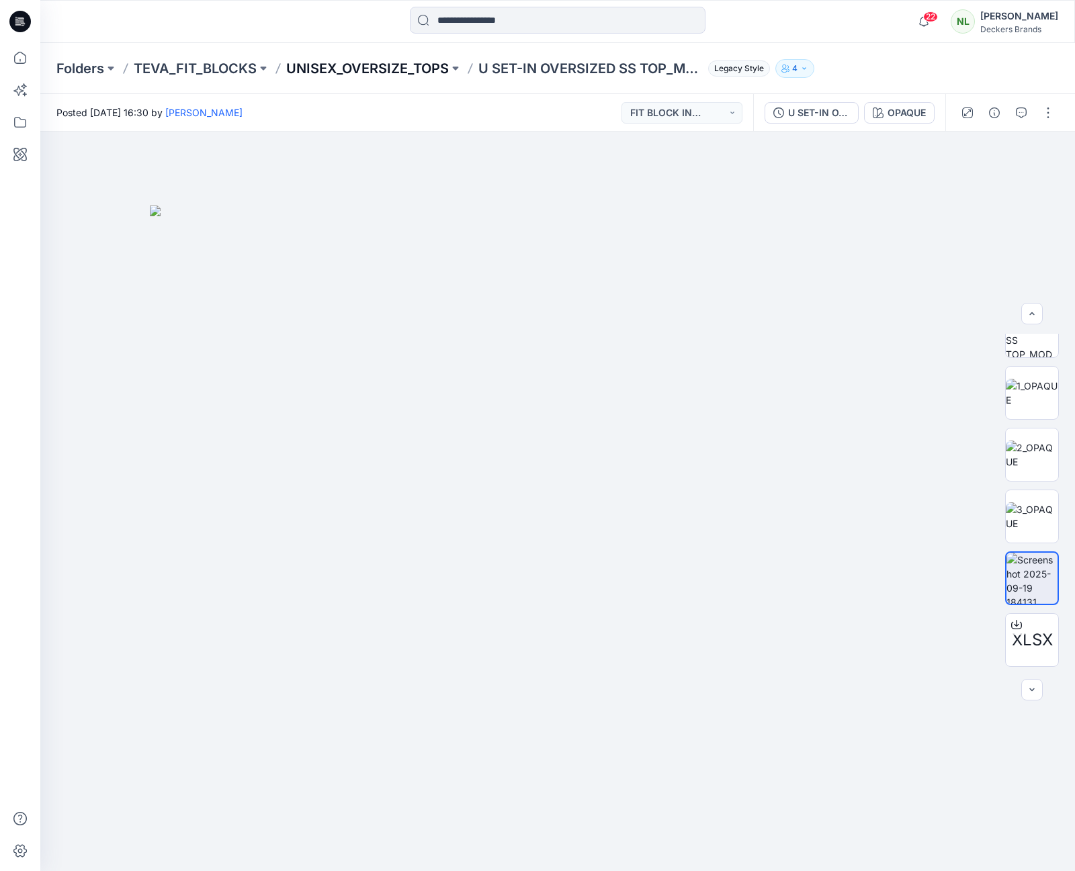
click at [314, 69] on p "UNISEX_OVERSIZE_TOPS" at bounding box center [367, 68] width 163 height 19
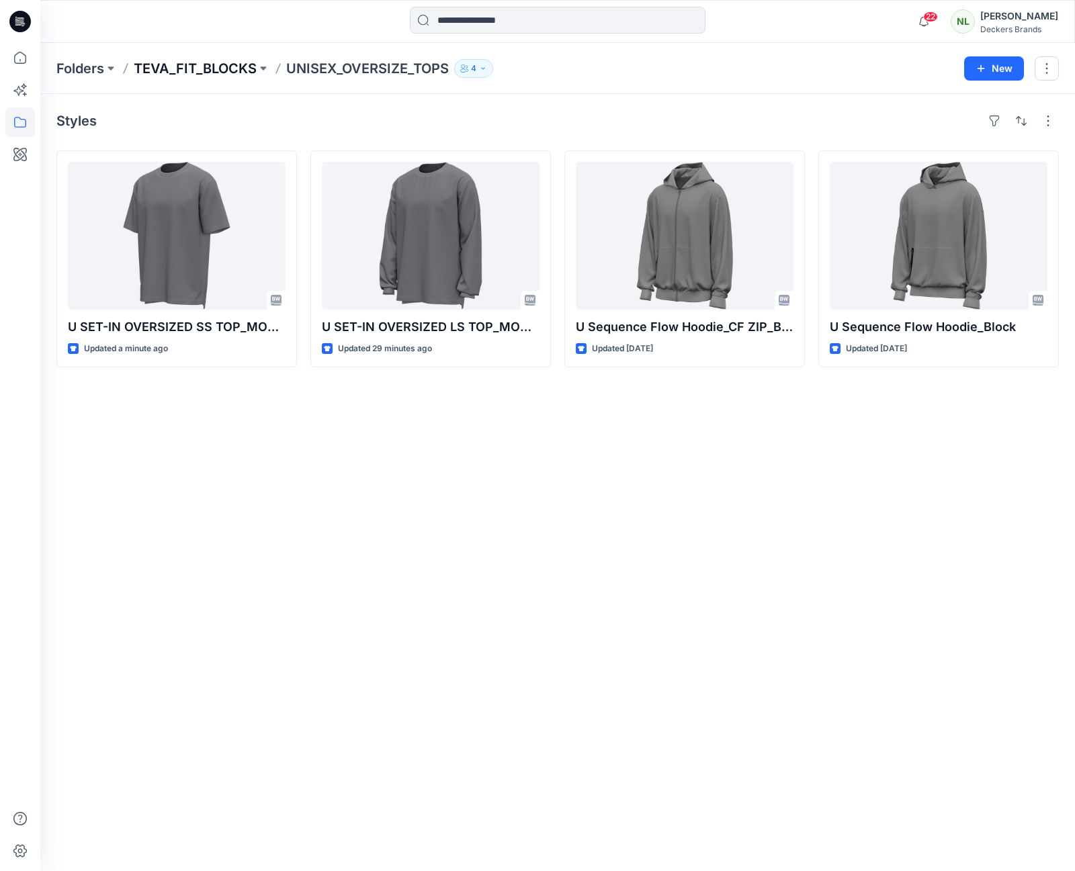
click at [202, 69] on p "TEVA_FIT_BLOCKS" at bounding box center [195, 68] width 123 height 19
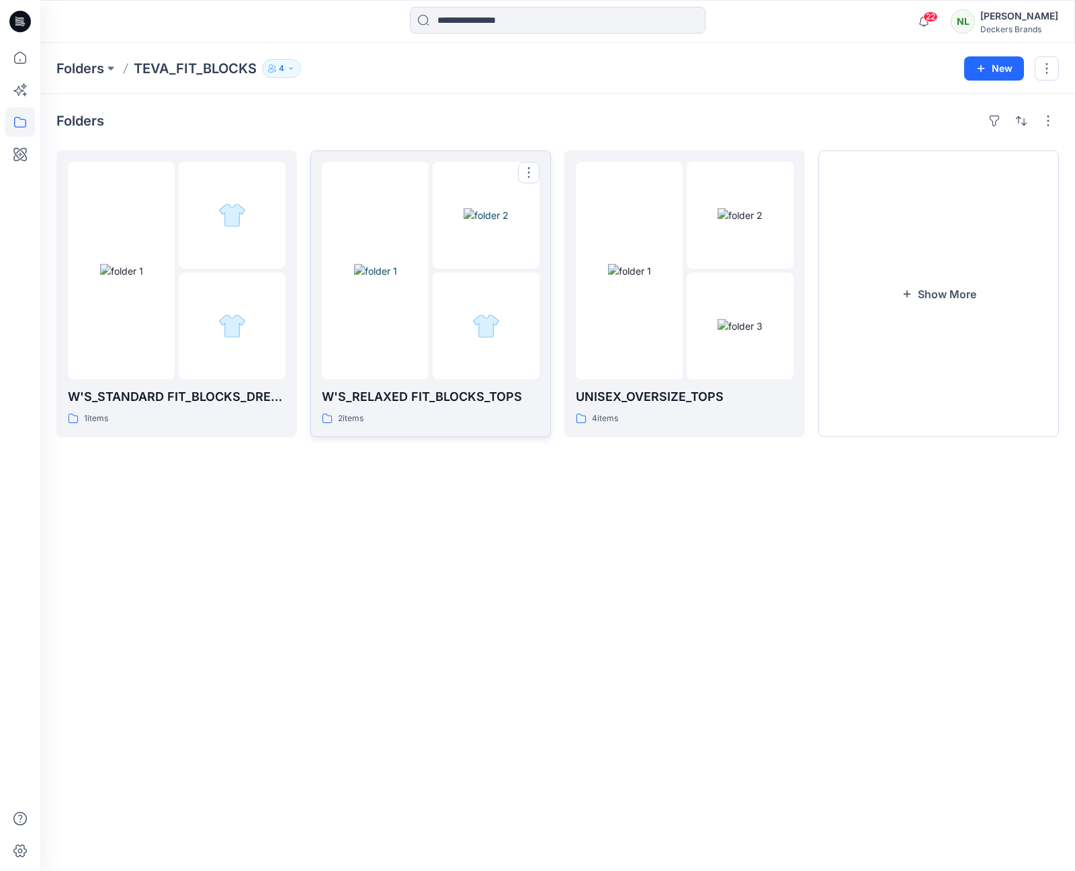
click at [354, 278] on img at bounding box center [375, 271] width 43 height 14
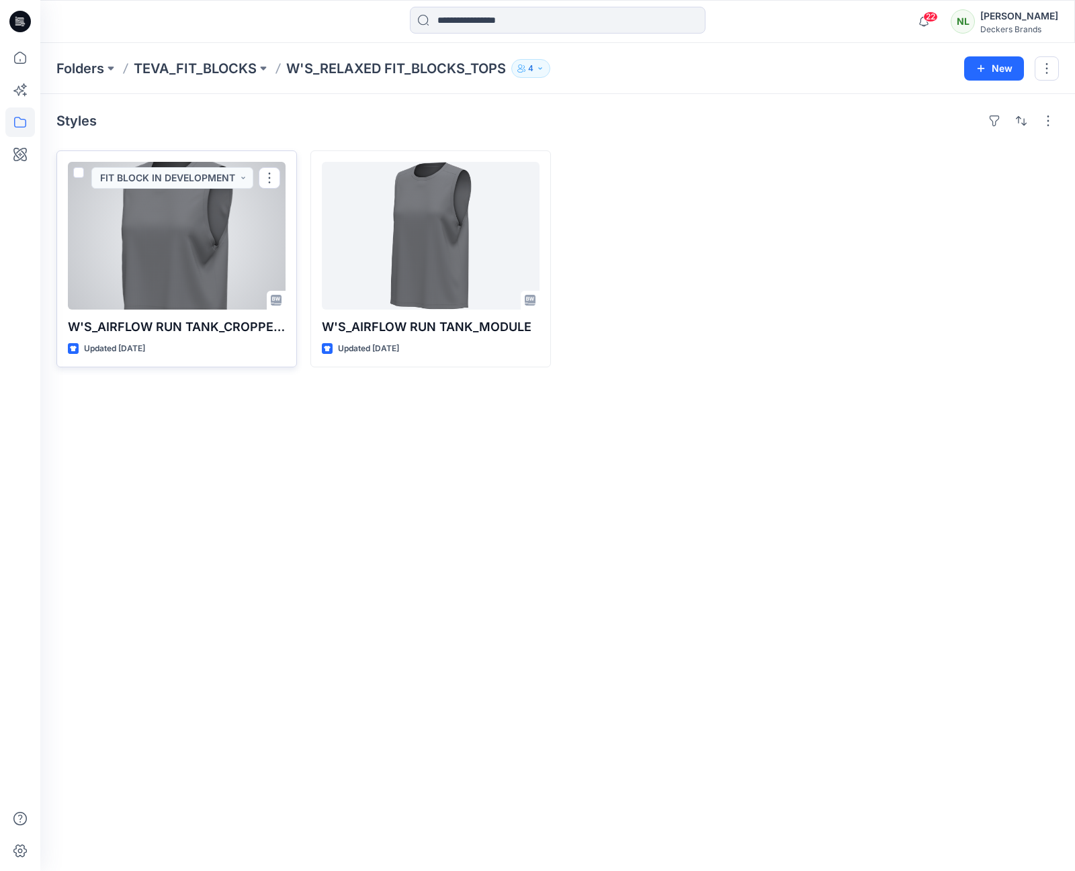
click at [197, 273] on div at bounding box center [177, 236] width 218 height 148
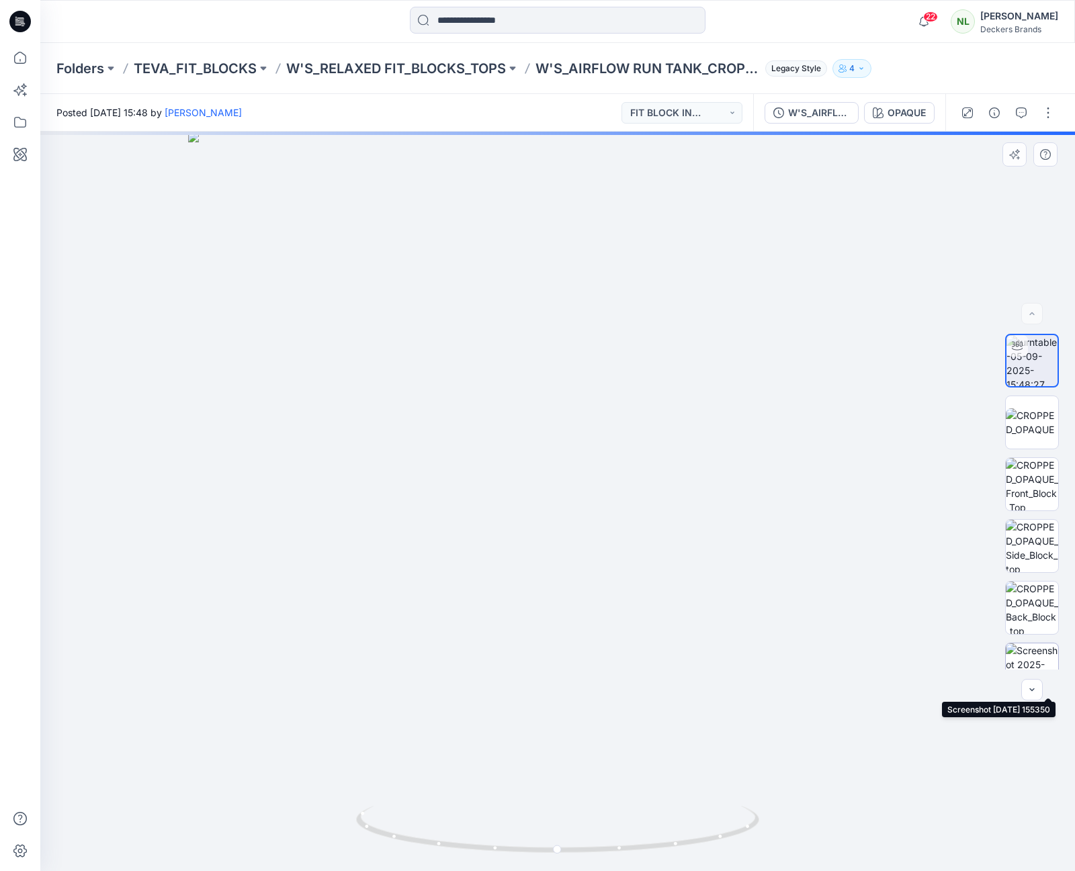
click at [1018, 656] on img at bounding box center [1032, 670] width 52 height 52
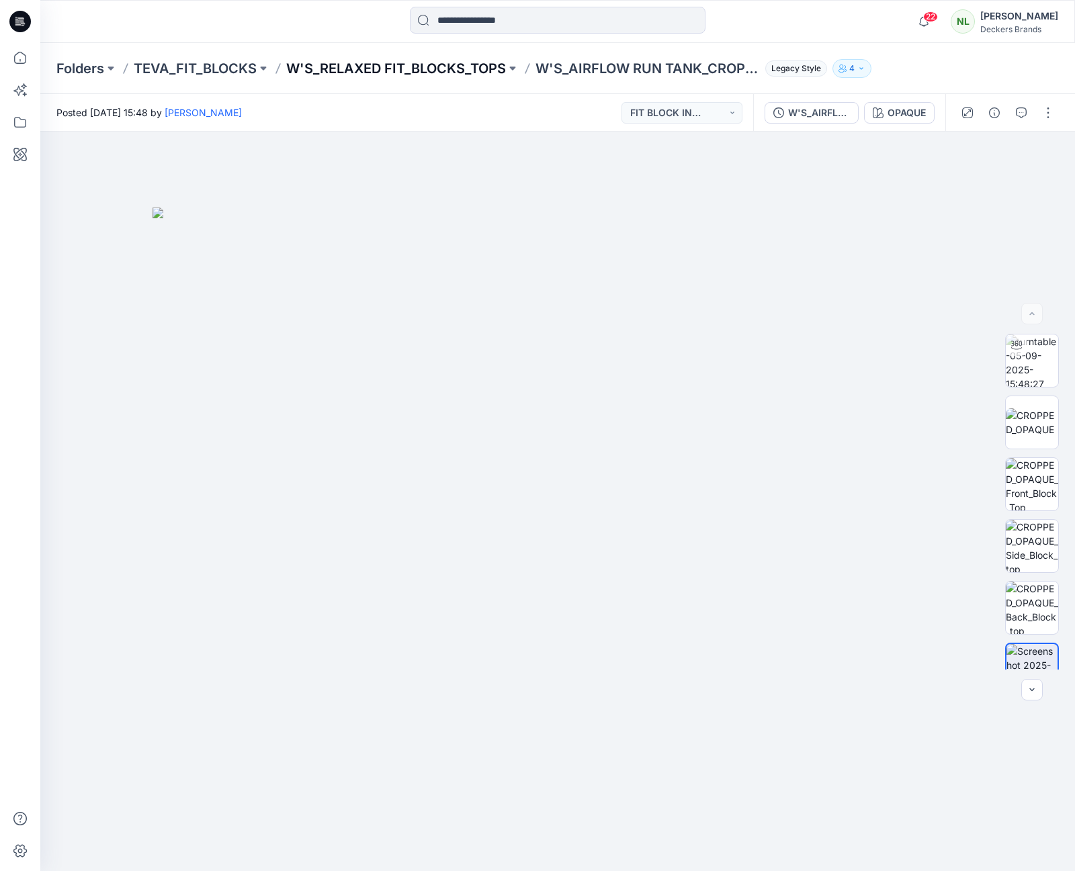
click at [412, 71] on p "W'S_RELAXED FIT_BLOCKS_TOPS" at bounding box center [396, 68] width 220 height 19
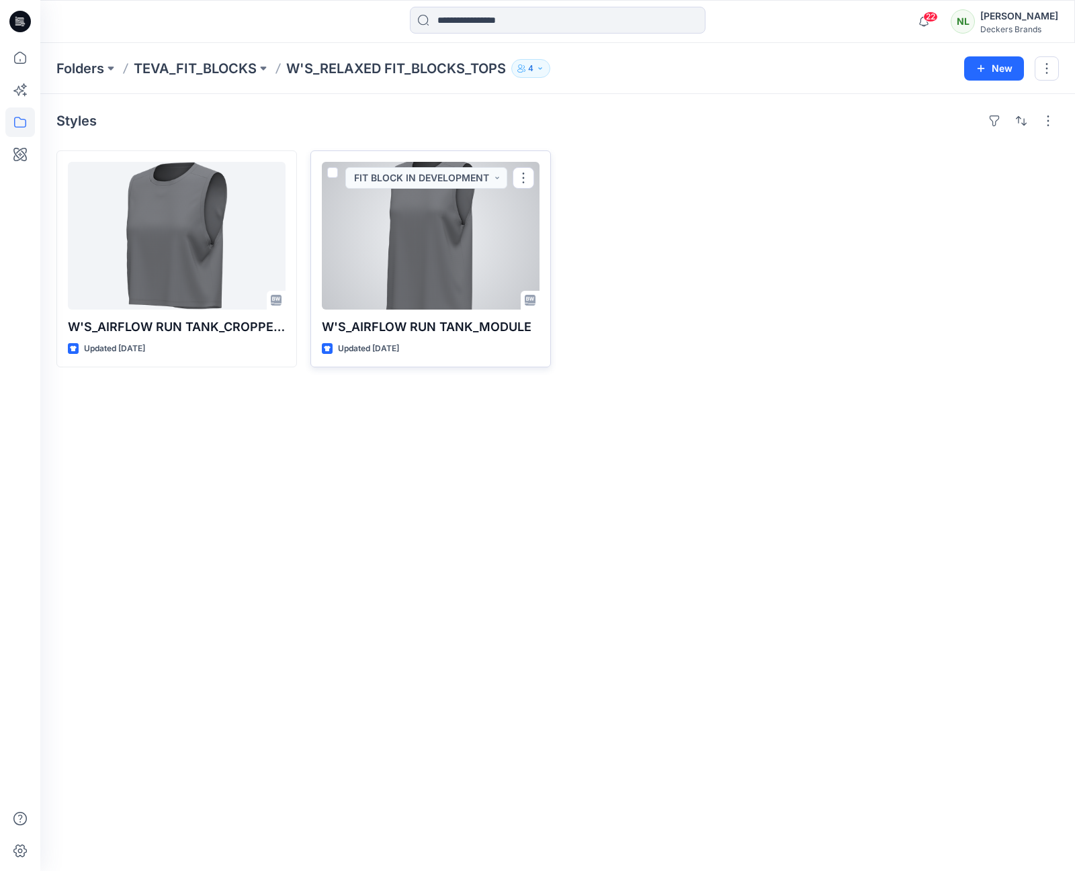
click at [410, 223] on div at bounding box center [431, 236] width 218 height 148
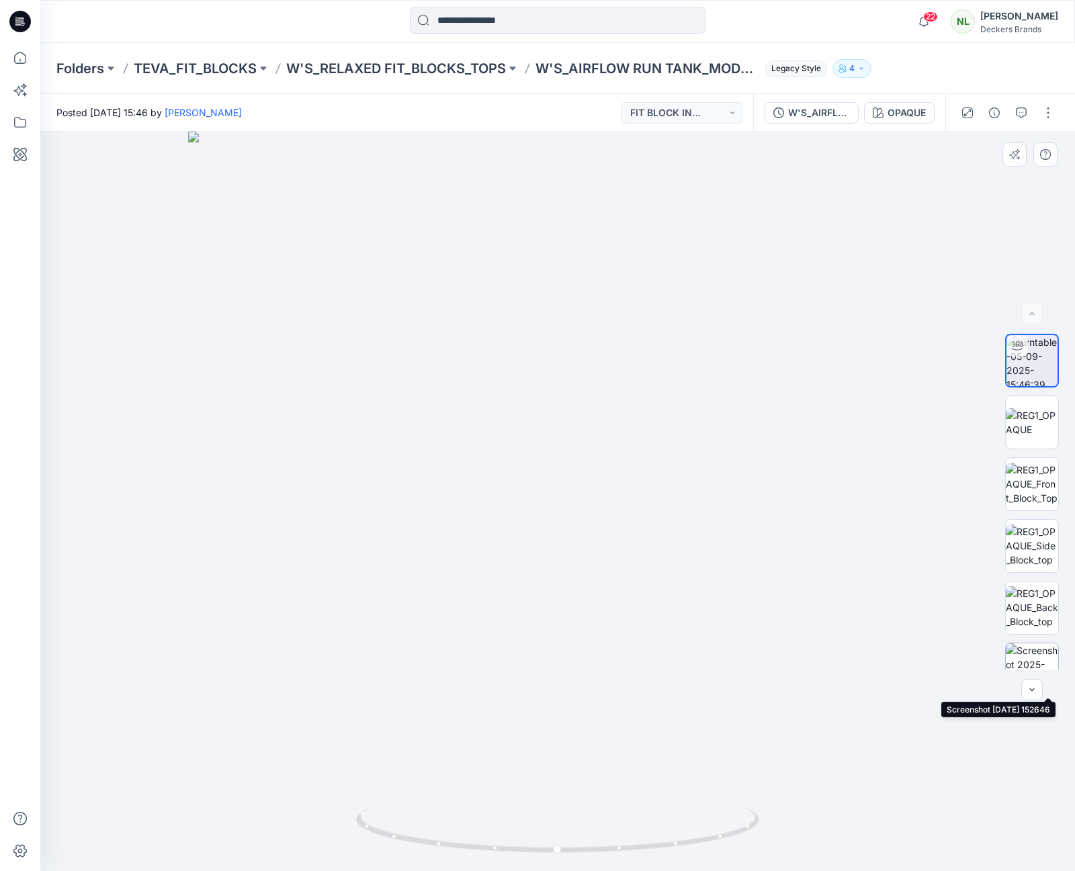
click at [1017, 660] on img at bounding box center [1032, 670] width 52 height 52
click at [202, 73] on p "TEVA_FIT_BLOCKS" at bounding box center [195, 68] width 123 height 19
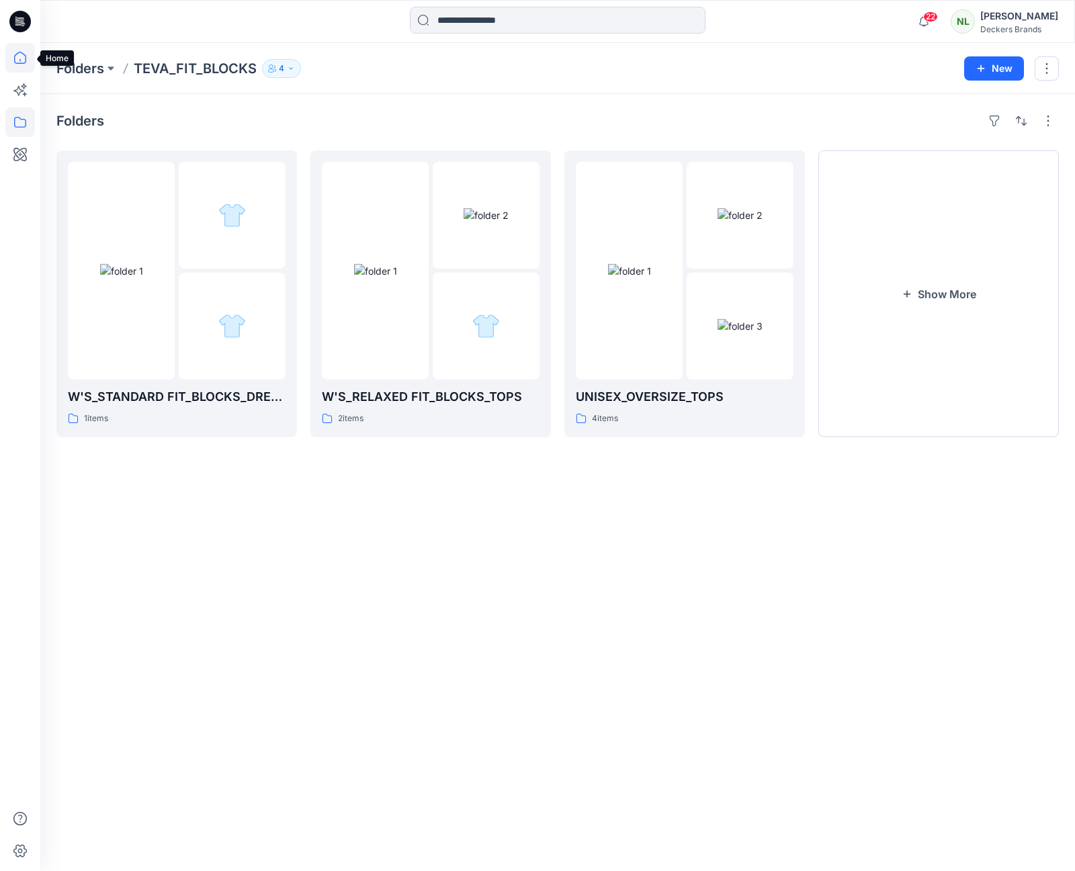
click at [17, 62] on icon at bounding box center [20, 58] width 30 height 30
